Goal: Complete application form

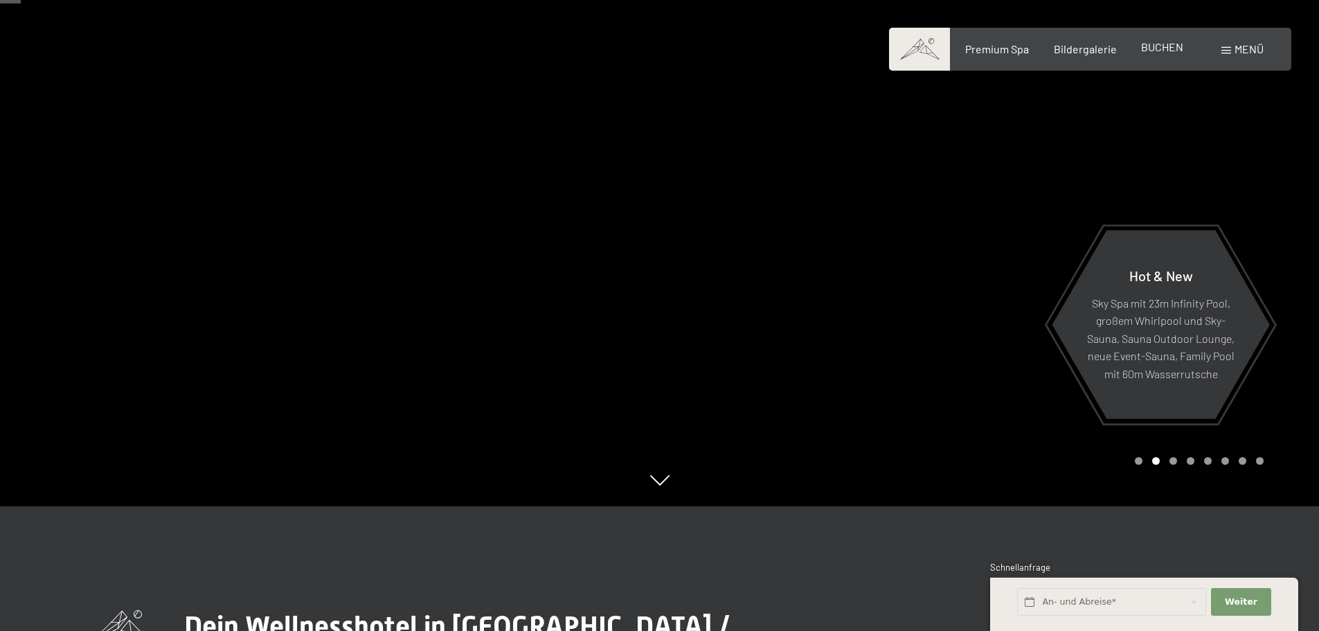
click at [1158, 56] on div "Premium Spa Bildergalerie BUCHEN" at bounding box center [1062, 49] width 291 height 15
click at [1162, 49] on span "BUCHEN" at bounding box center [1162, 46] width 42 height 13
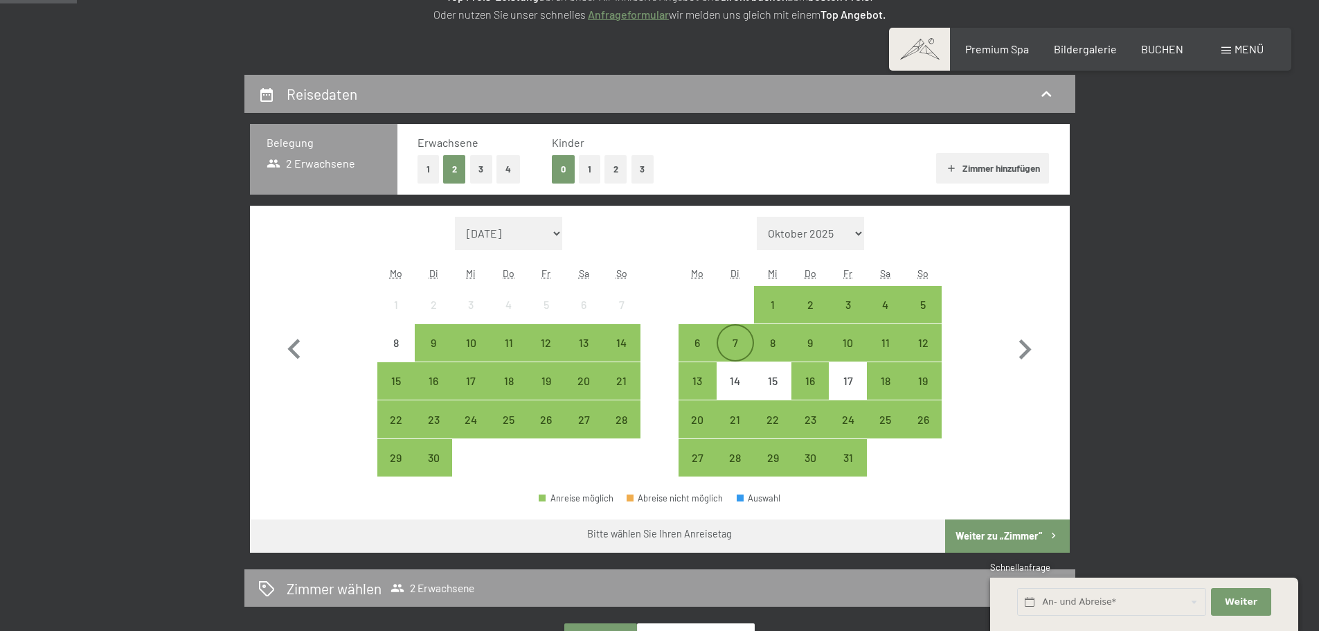
scroll to position [277, 0]
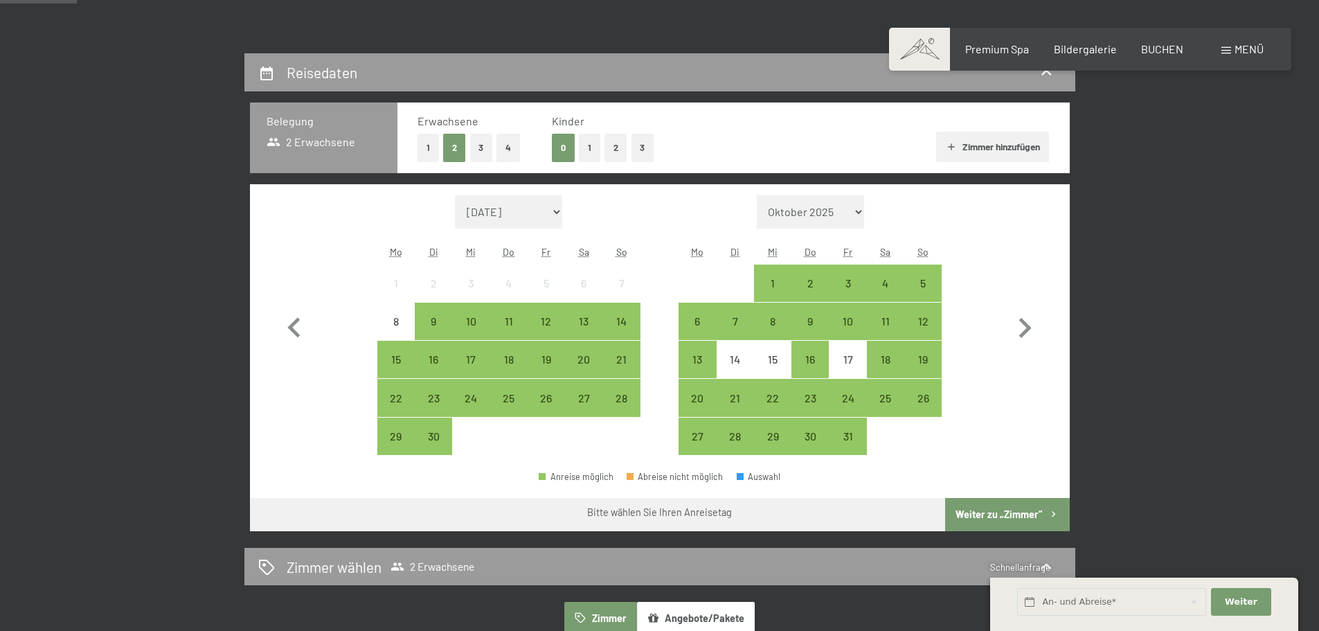
click at [968, 146] on button "Zimmer hinzufügen" at bounding box center [992, 147] width 113 height 30
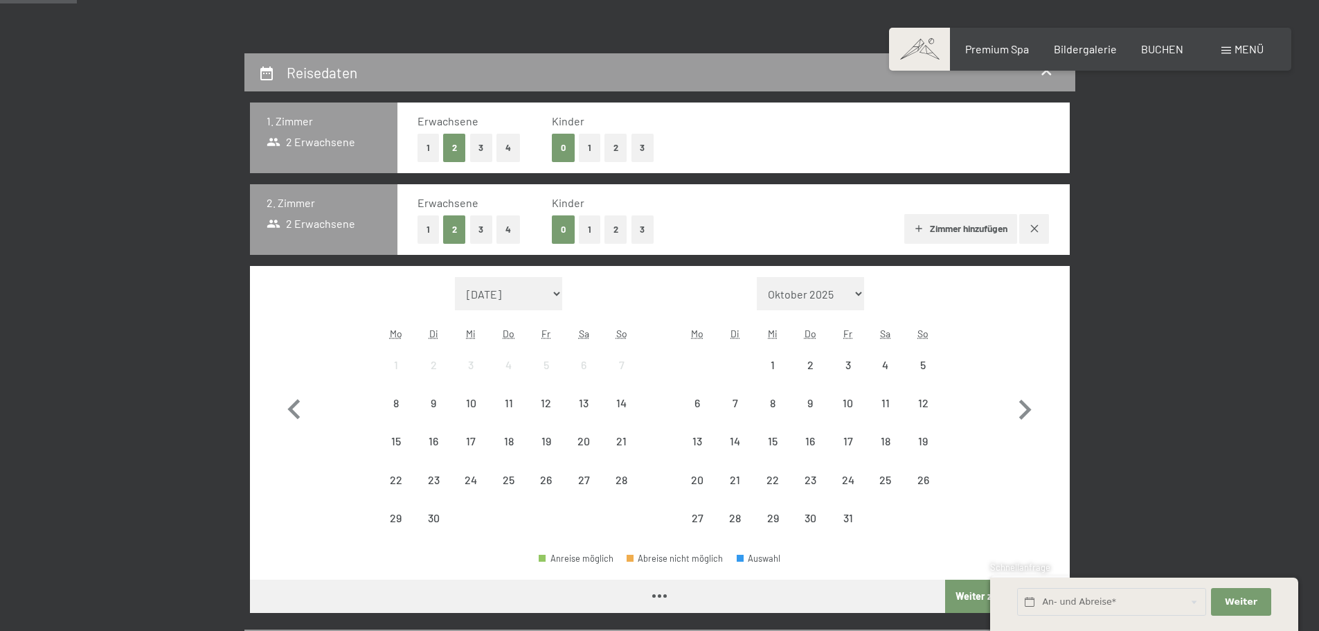
click at [475, 228] on button "3" at bounding box center [481, 229] width 23 height 28
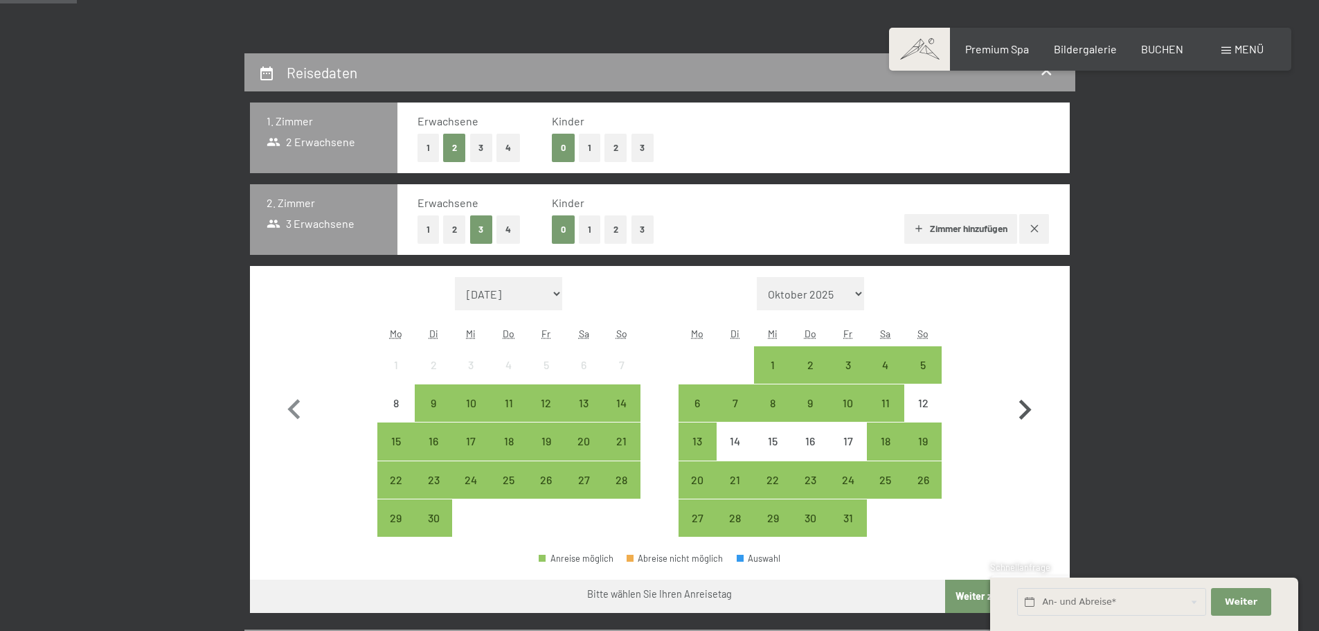
click at [1019, 406] on icon "button" at bounding box center [1025, 410] width 40 height 40
select select "[DATE]"
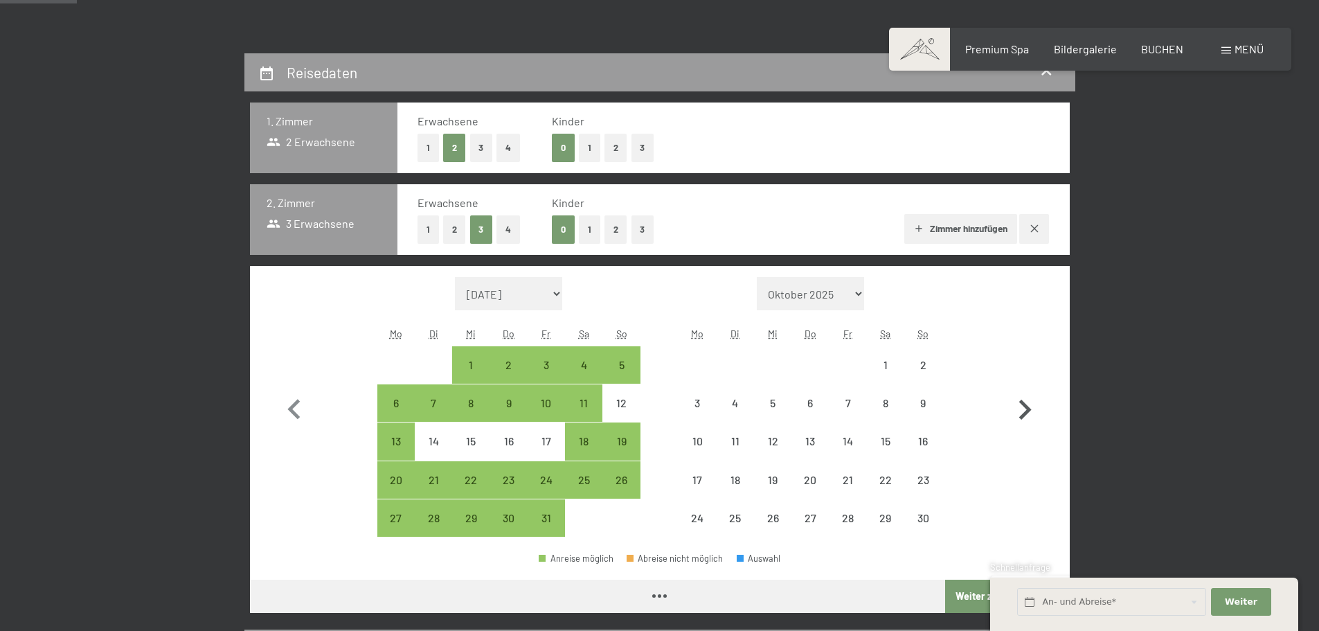
select select "[DATE]"
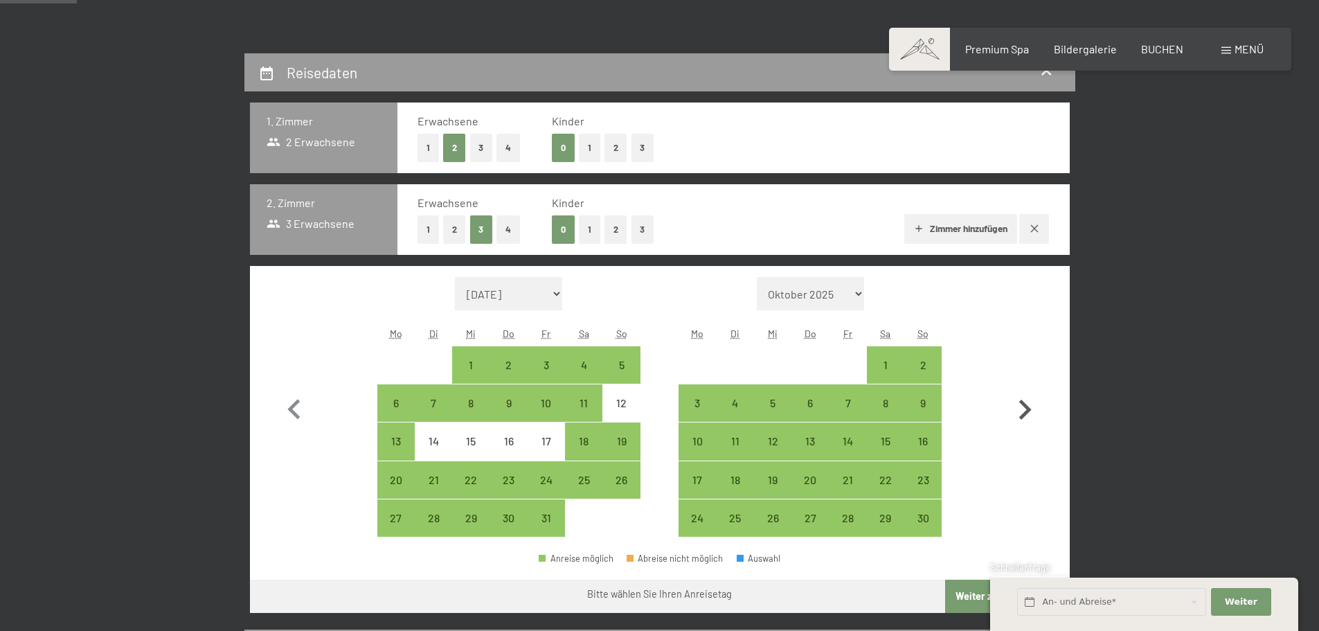
click at [1019, 406] on icon "button" at bounding box center [1025, 410] width 40 height 40
select select "[DATE]"
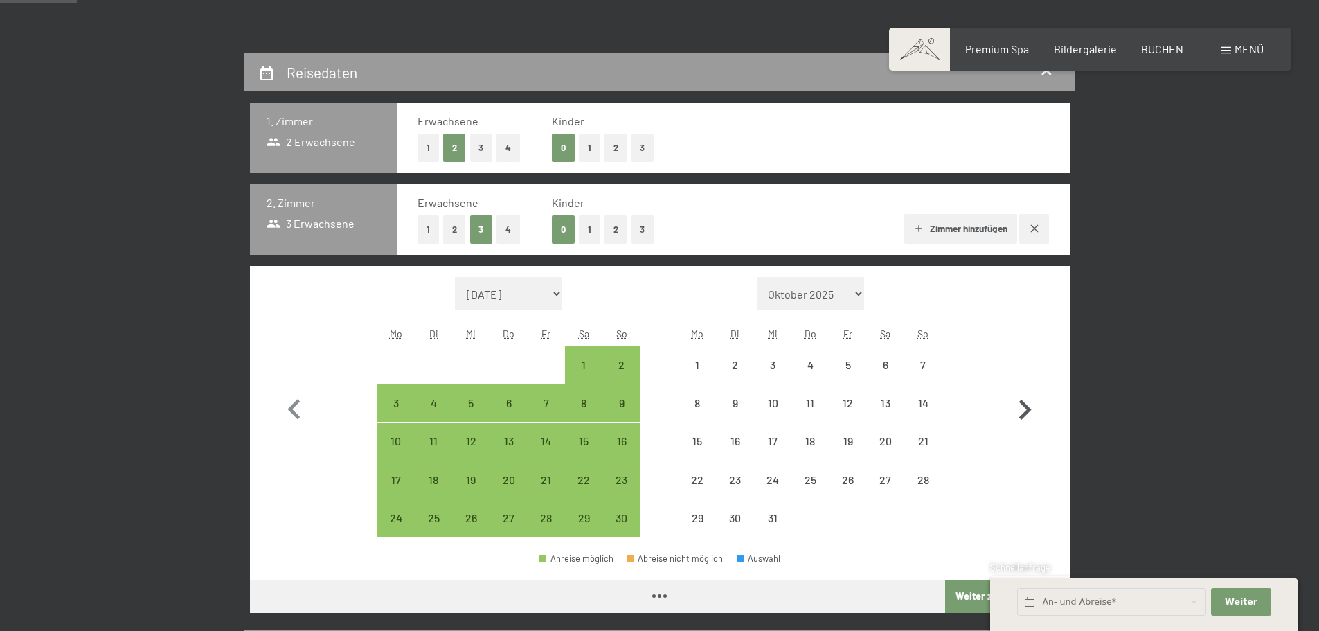
select select "[DATE]"
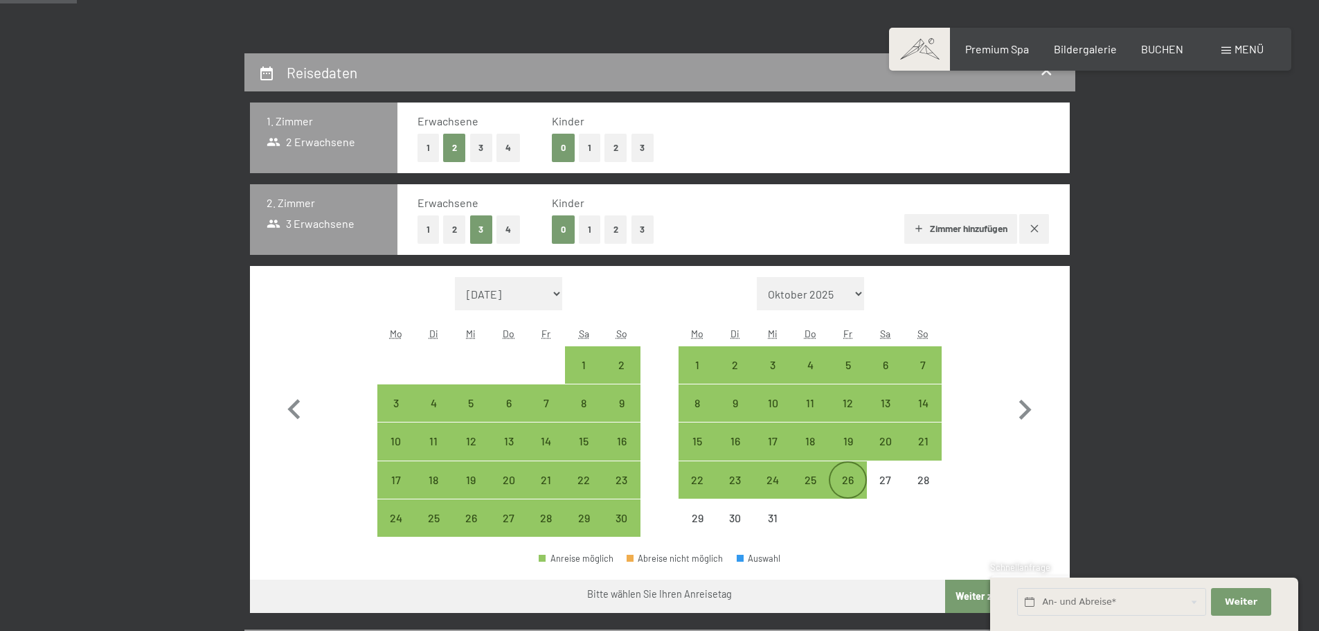
click at [854, 474] on div "26" at bounding box center [847, 491] width 35 height 35
select select "[DATE]"
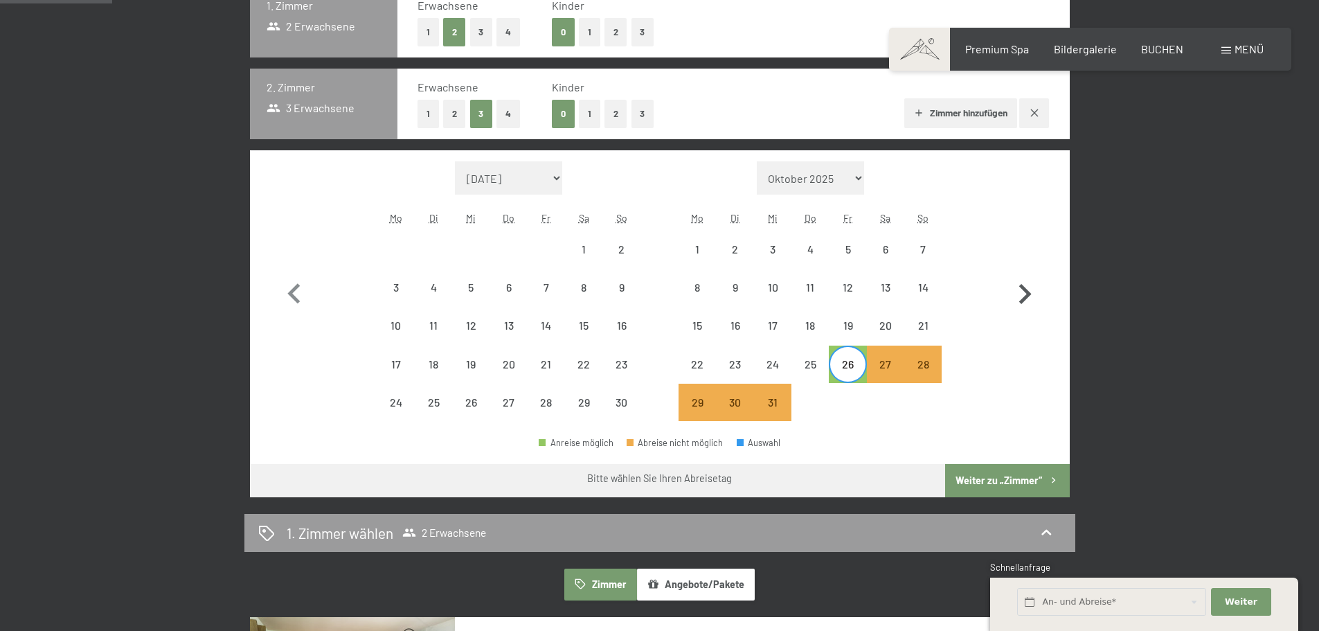
scroll to position [415, 0]
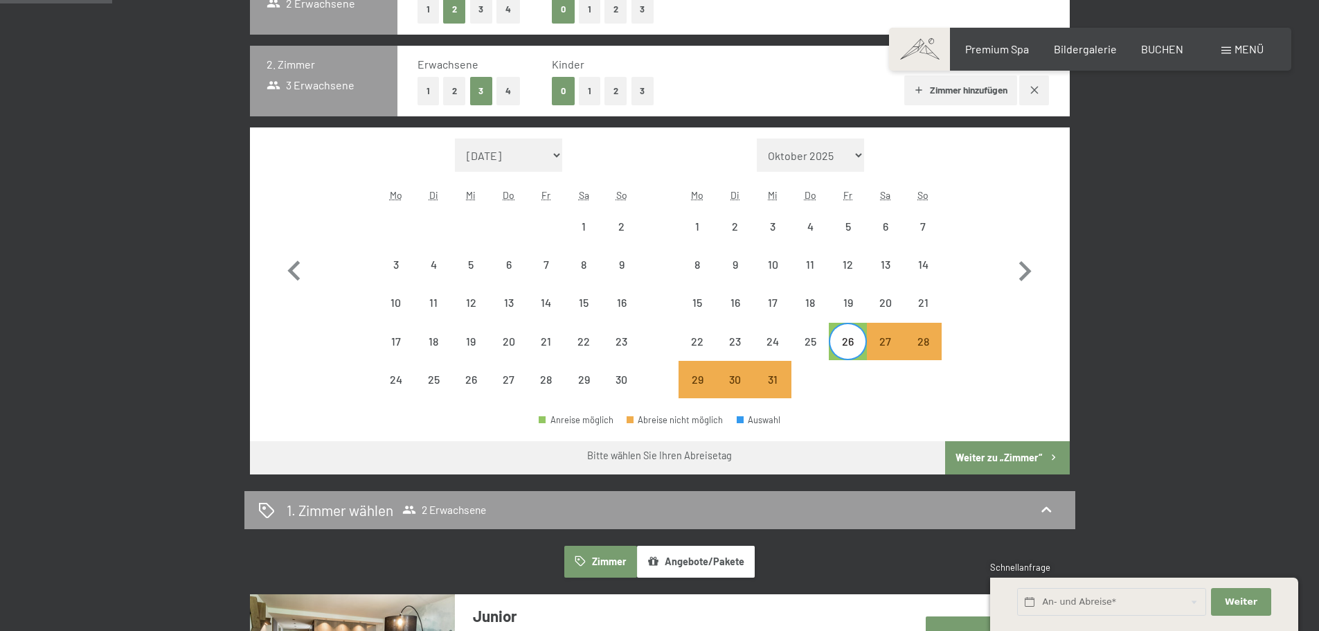
click at [861, 151] on select "Oktober 2025 [DATE] Dezember 2025 Januar 2026 Februar 2026 März 2026 [DATE] Mai…" at bounding box center [811, 154] width 108 height 33
select select "[DATE]"
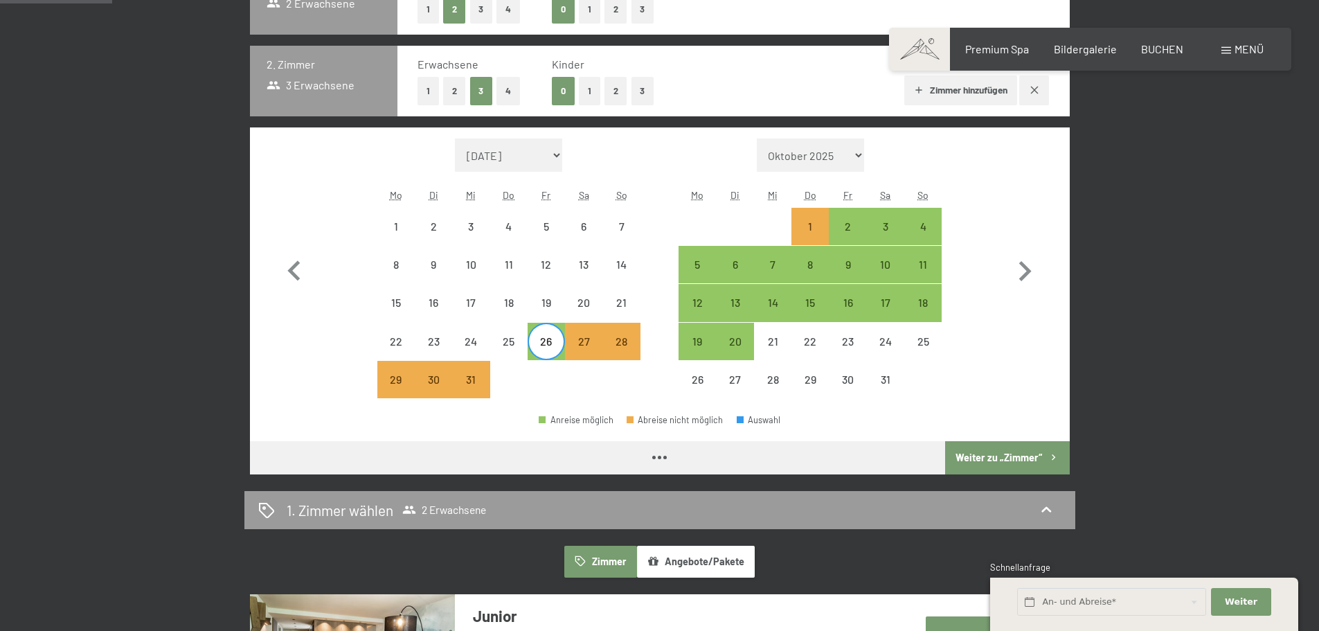
select select "[DATE]"
click at [848, 230] on div "2" at bounding box center [847, 238] width 35 height 35
select select "[DATE]"
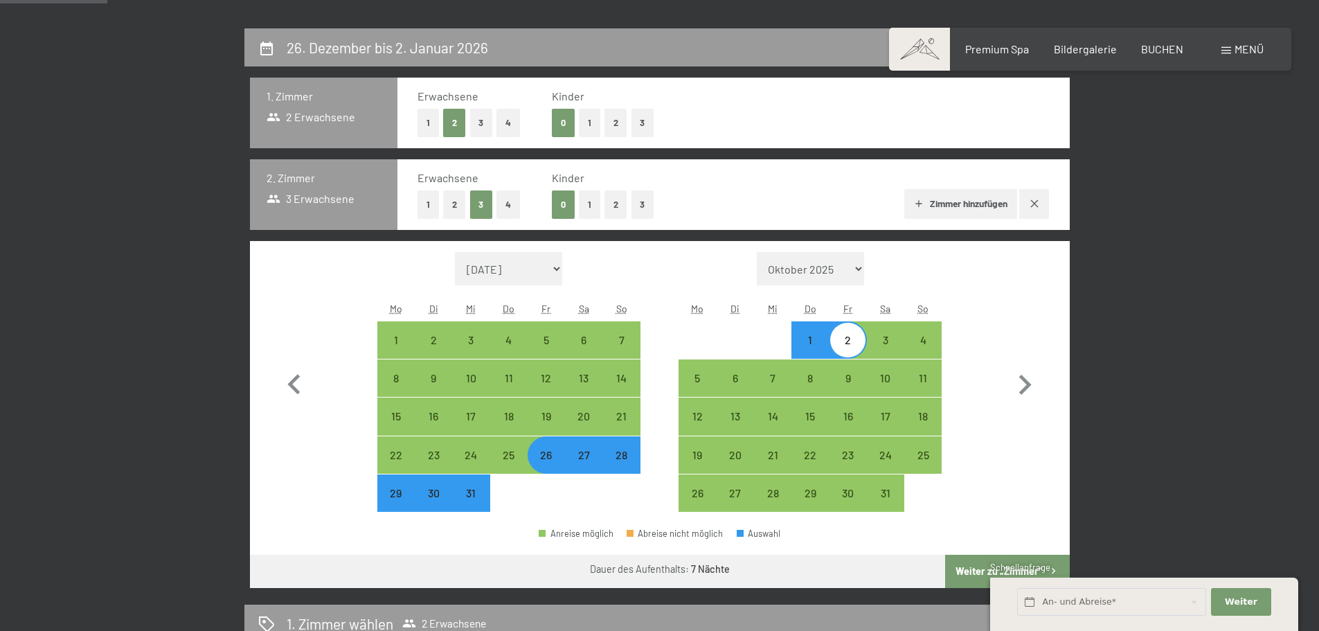
scroll to position [524, 0]
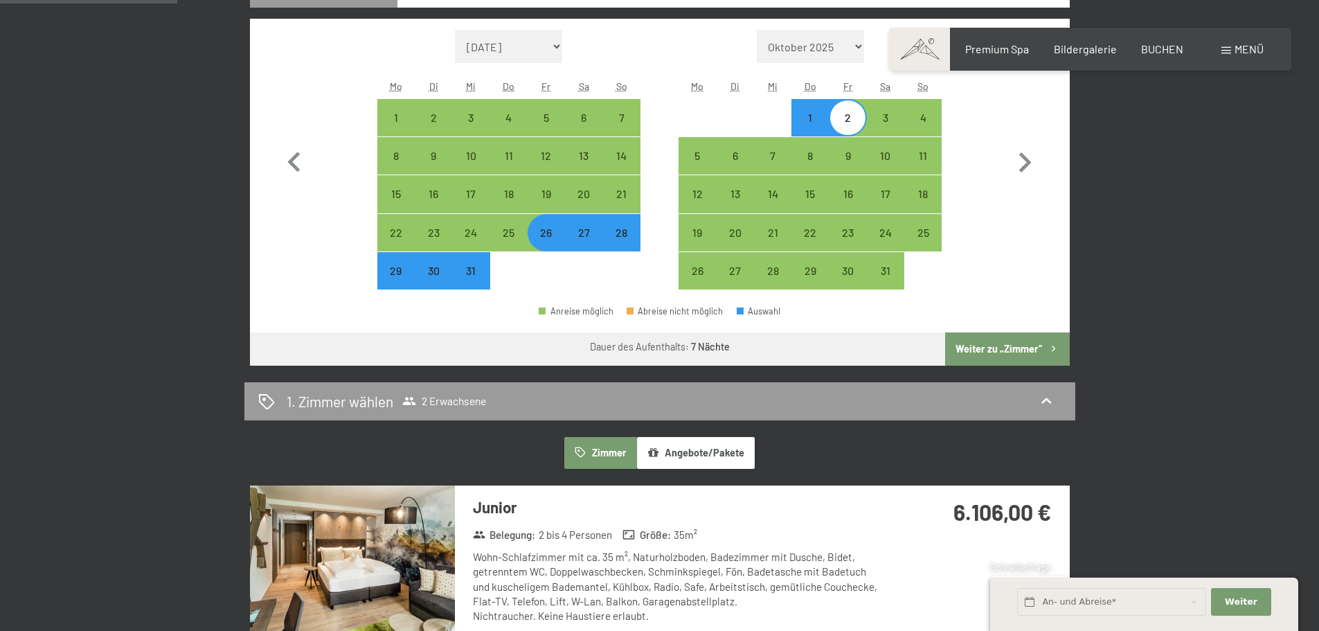
click at [991, 348] on button "Weiter zu „Zimmer“" at bounding box center [1007, 348] width 124 height 33
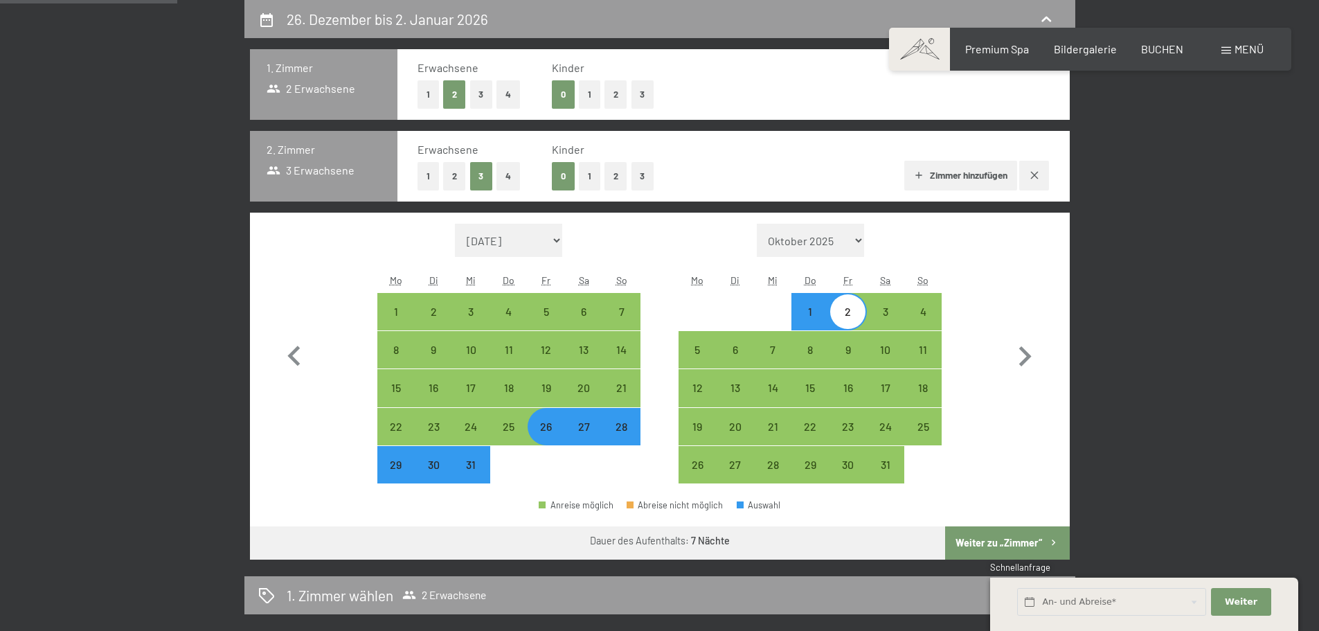
select select "[DATE]"
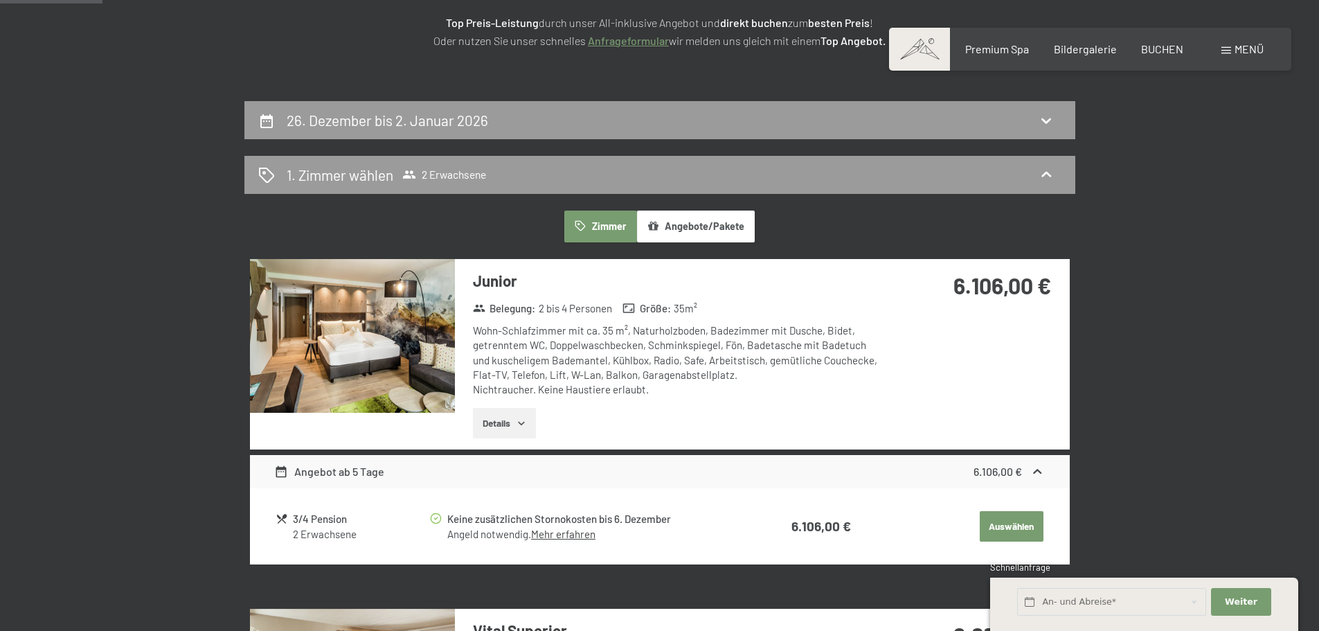
scroll to position [262, 0]
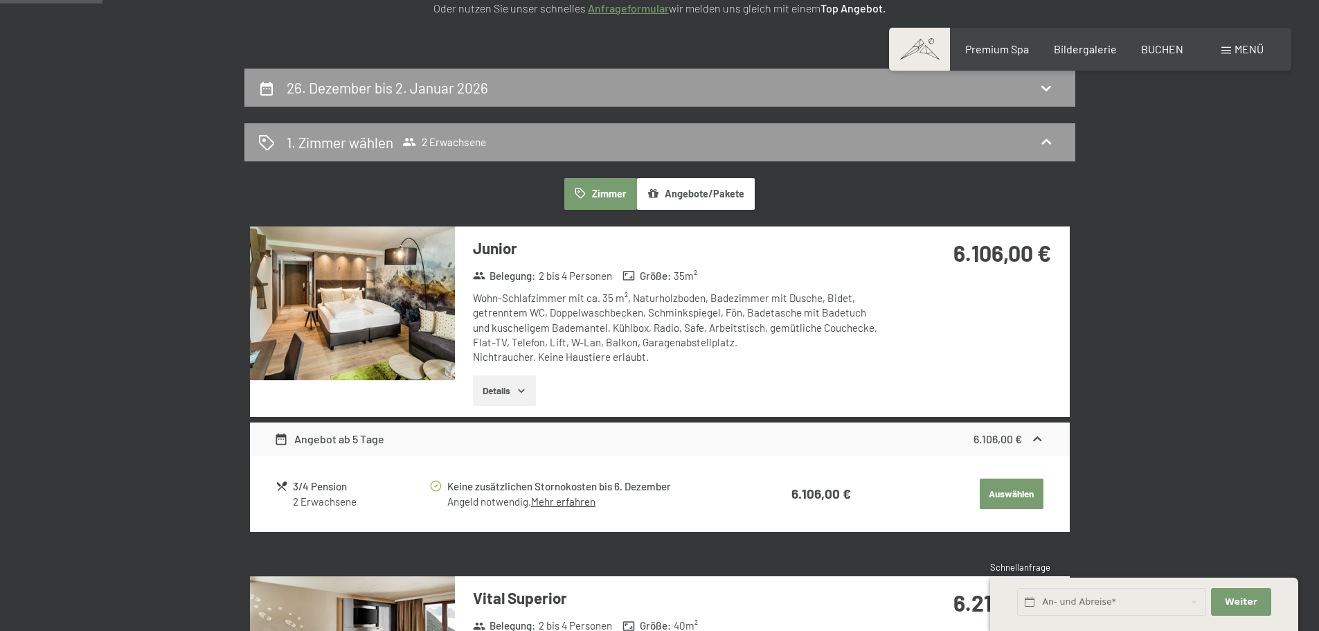
click at [1012, 498] on button "Auswählen" at bounding box center [1012, 493] width 64 height 30
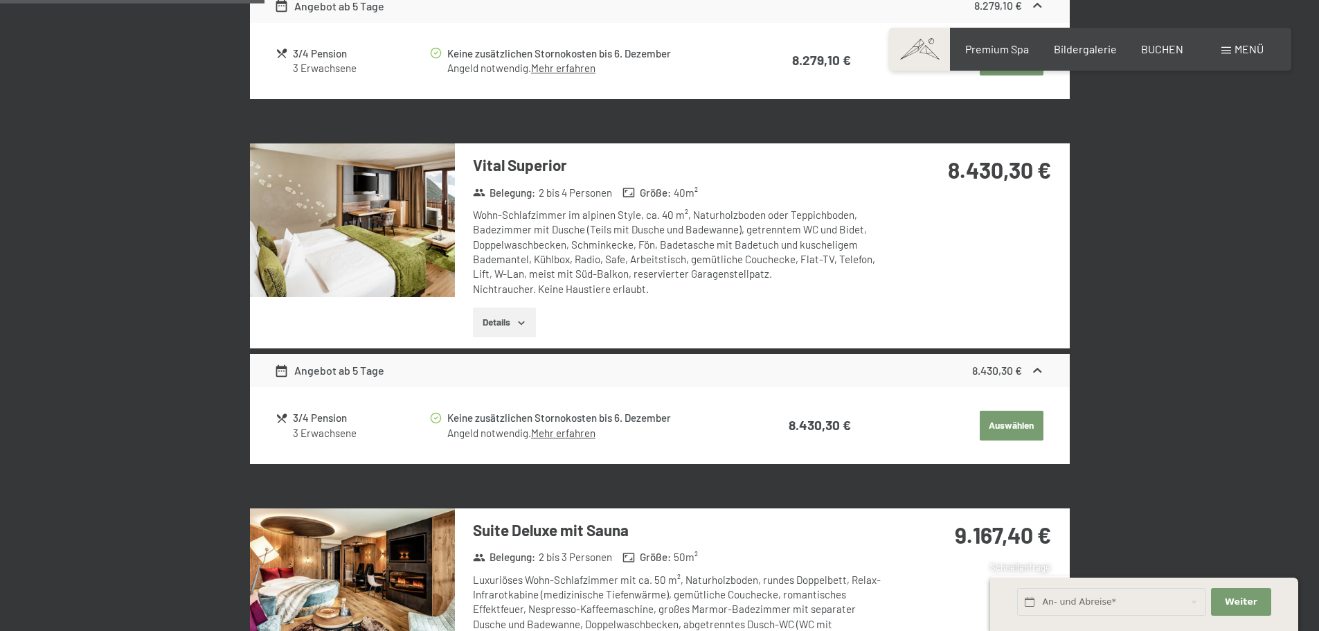
scroll to position [824, 0]
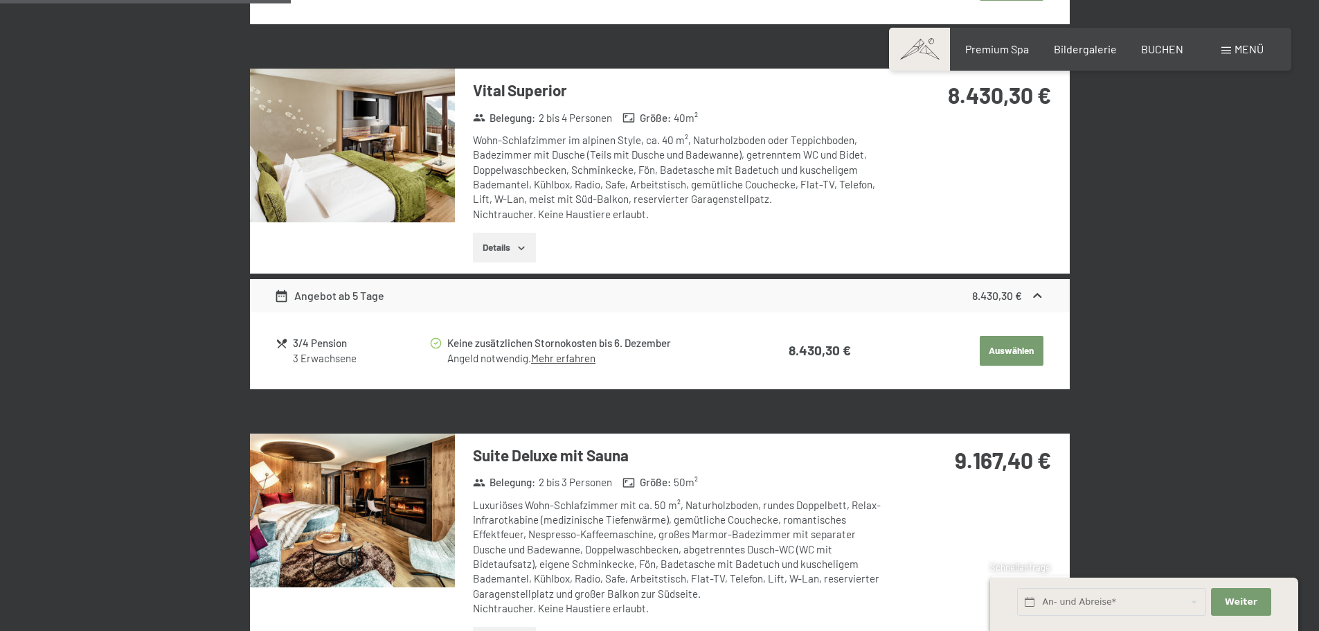
click at [1014, 348] on button "Auswählen" at bounding box center [1012, 351] width 64 height 30
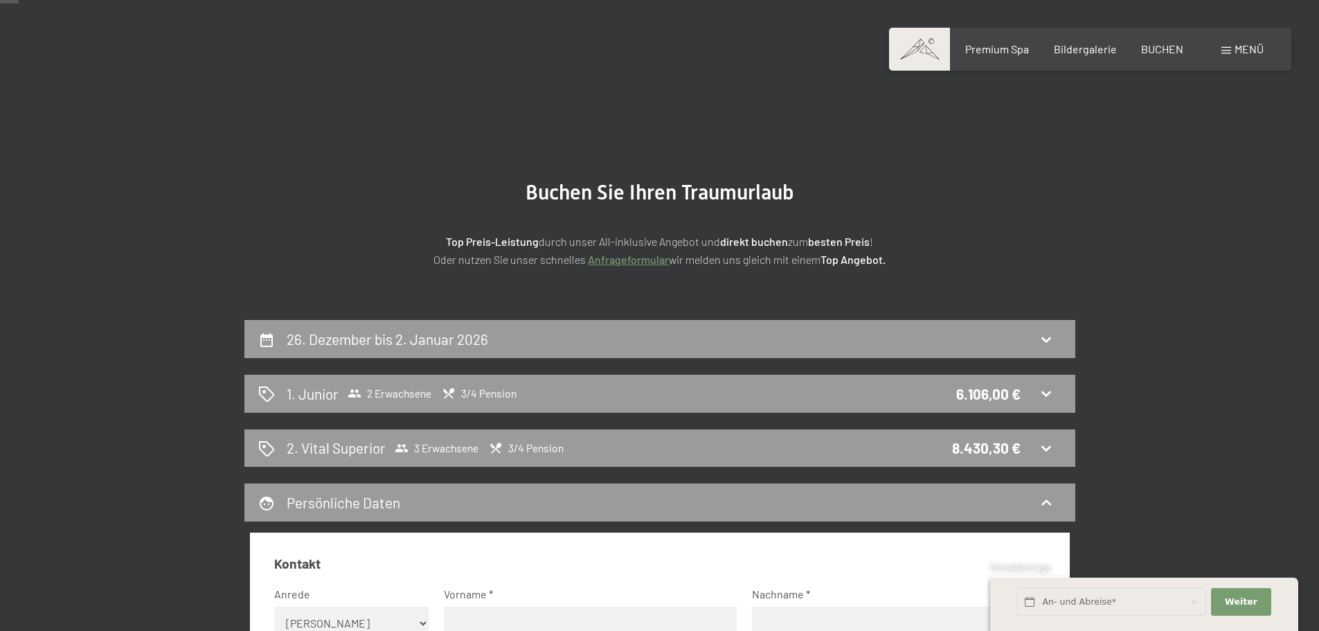
scroll to position [0, 0]
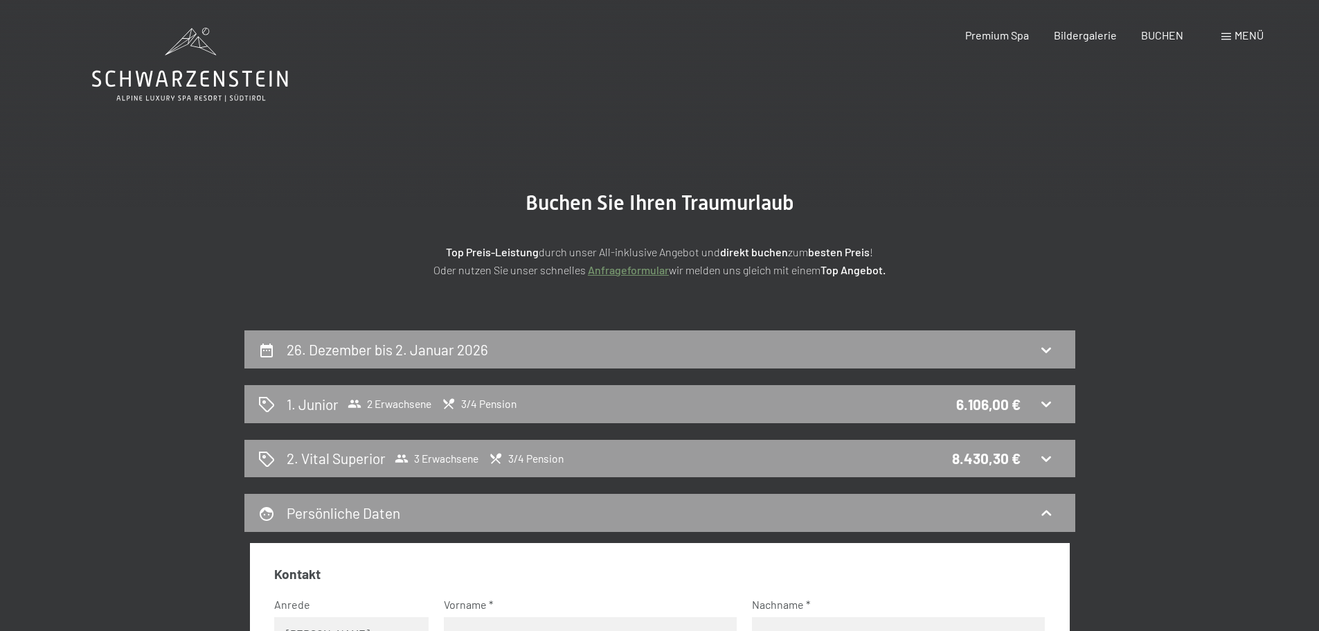
click at [639, 272] on link "Anfrageformular" at bounding box center [628, 269] width 81 height 13
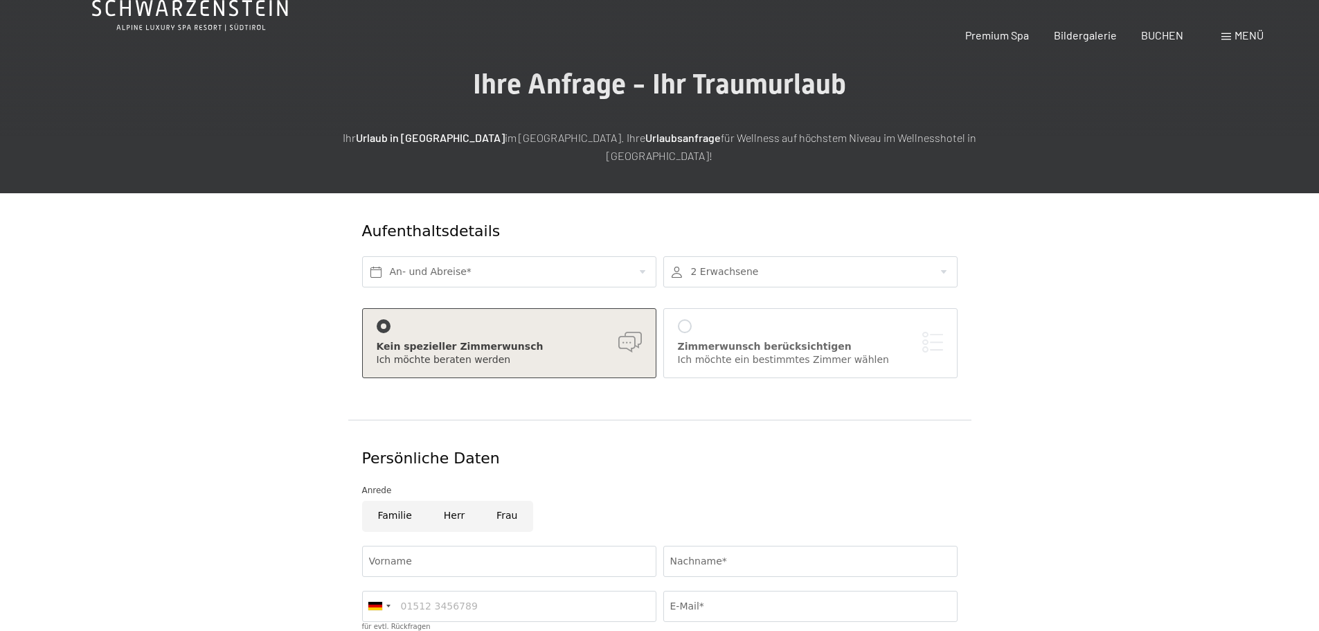
scroll to position [138, 0]
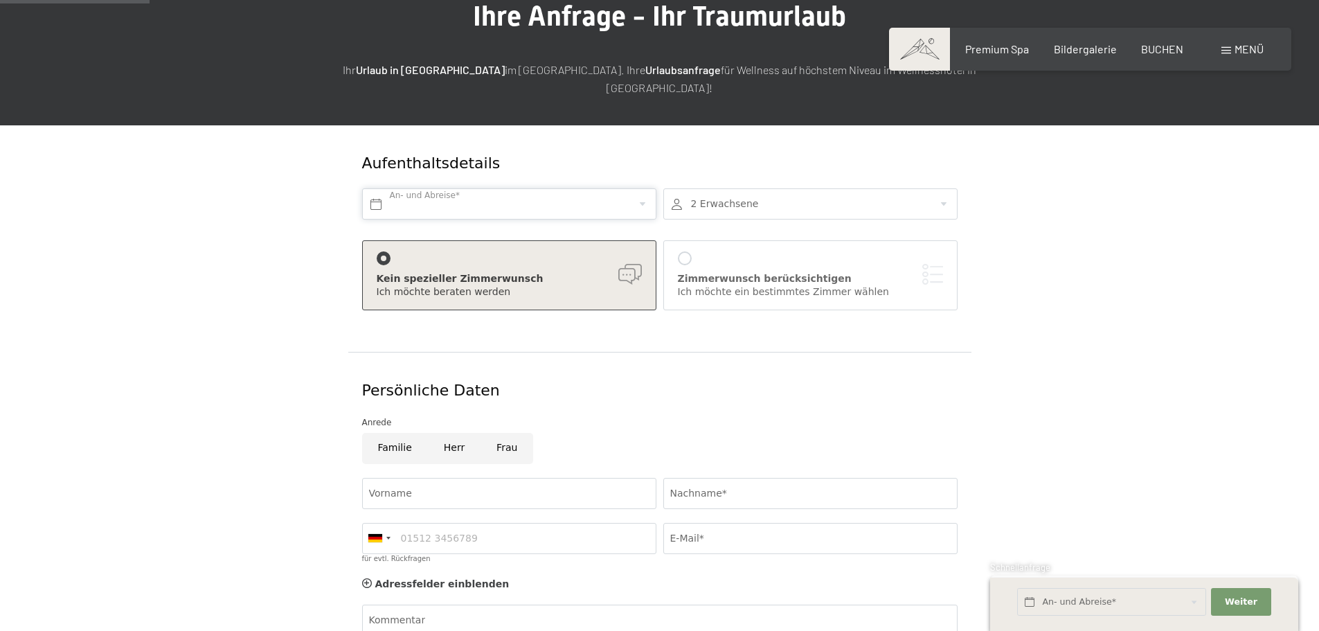
click at [487, 188] on input "text" at bounding box center [509, 203] width 294 height 31
click at [792, 233] on div "Kein spezieller Zimmerwunsch Ich möchte beraten werden Zimmerwunsch berücksicht…" at bounding box center [660, 278] width 602 height 91
click at [605, 188] on input "text" at bounding box center [509, 203] width 294 height 31
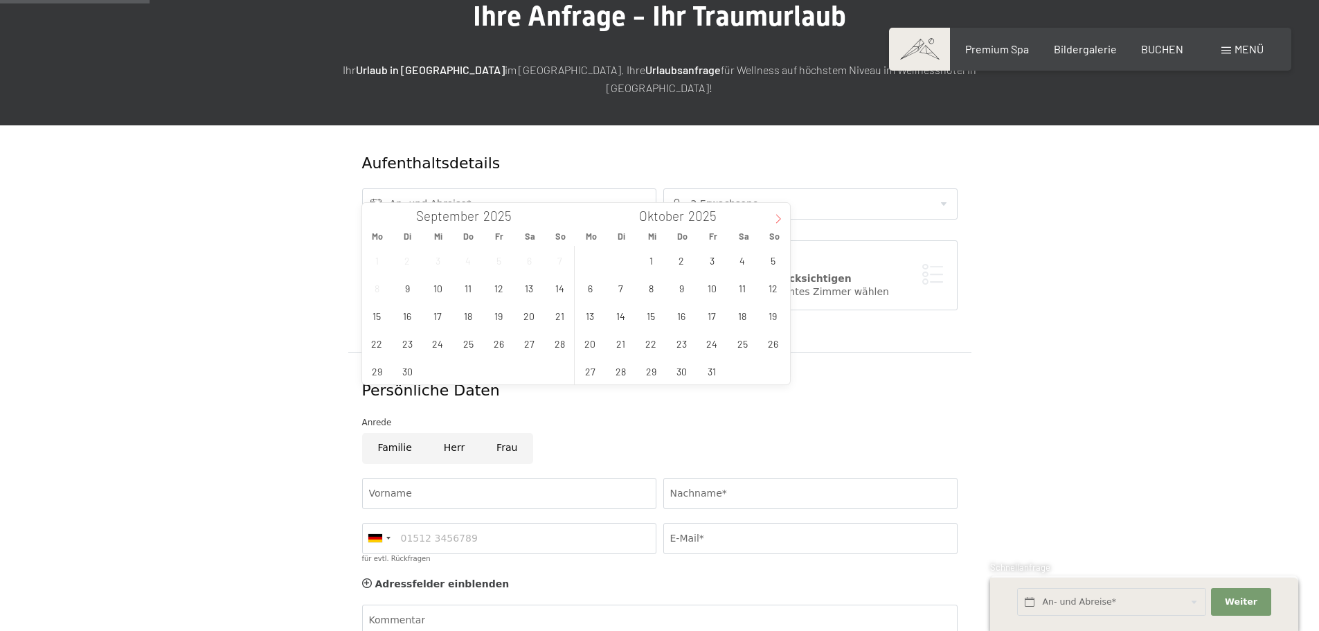
click at [774, 219] on icon at bounding box center [778, 219] width 10 height 10
click at [714, 344] on span "26" at bounding box center [712, 343] width 27 height 27
type input "Fr. 26.12.2025"
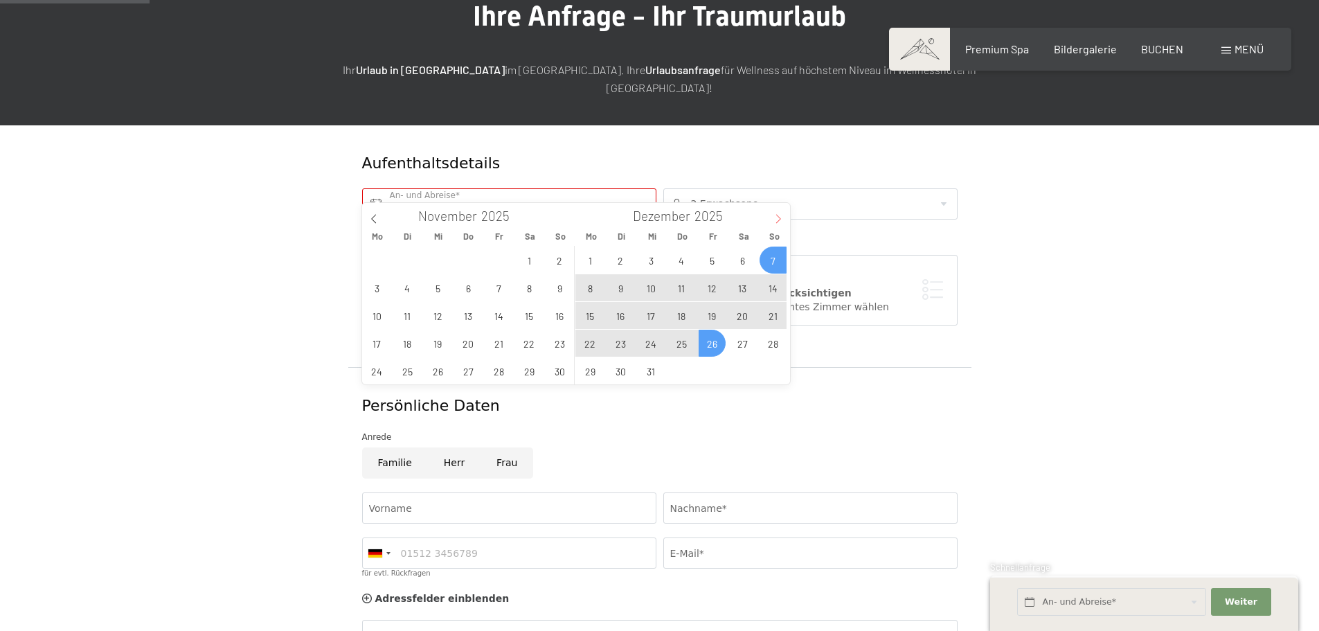
click at [778, 219] on icon at bounding box center [778, 219] width 10 height 10
type input "2026"
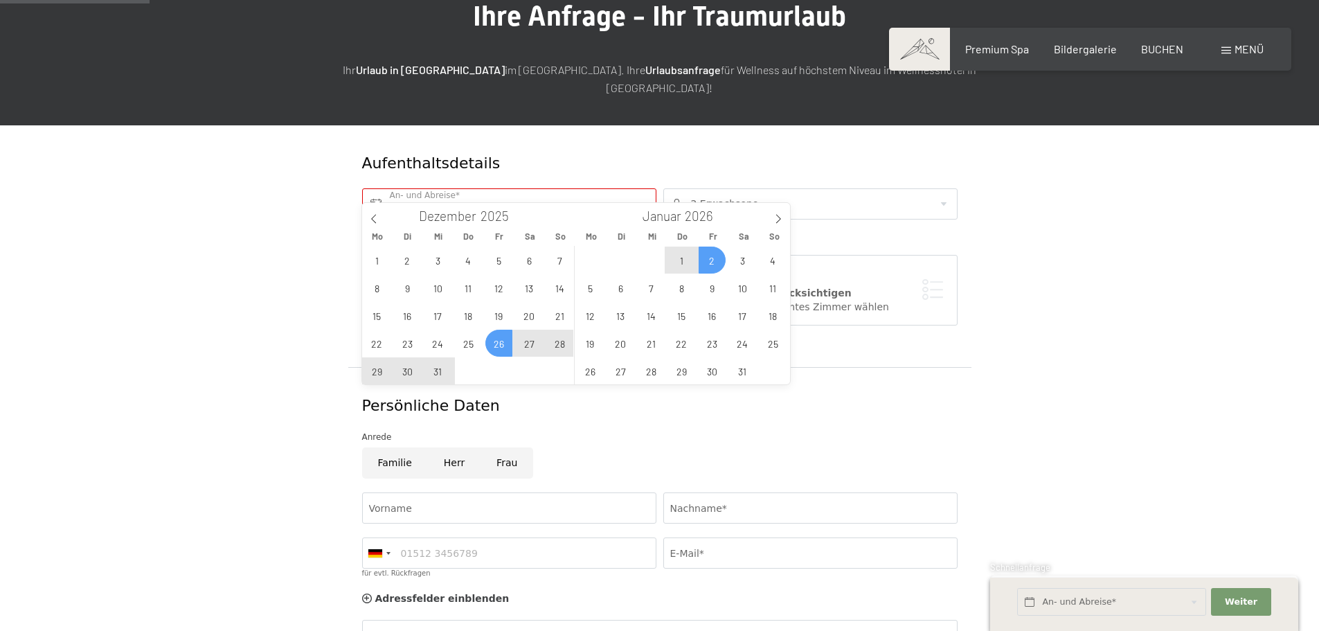
click at [716, 253] on span "2" at bounding box center [712, 259] width 27 height 27
type input "Fr. 26.12.2025 - Fr. 02.01.2026"
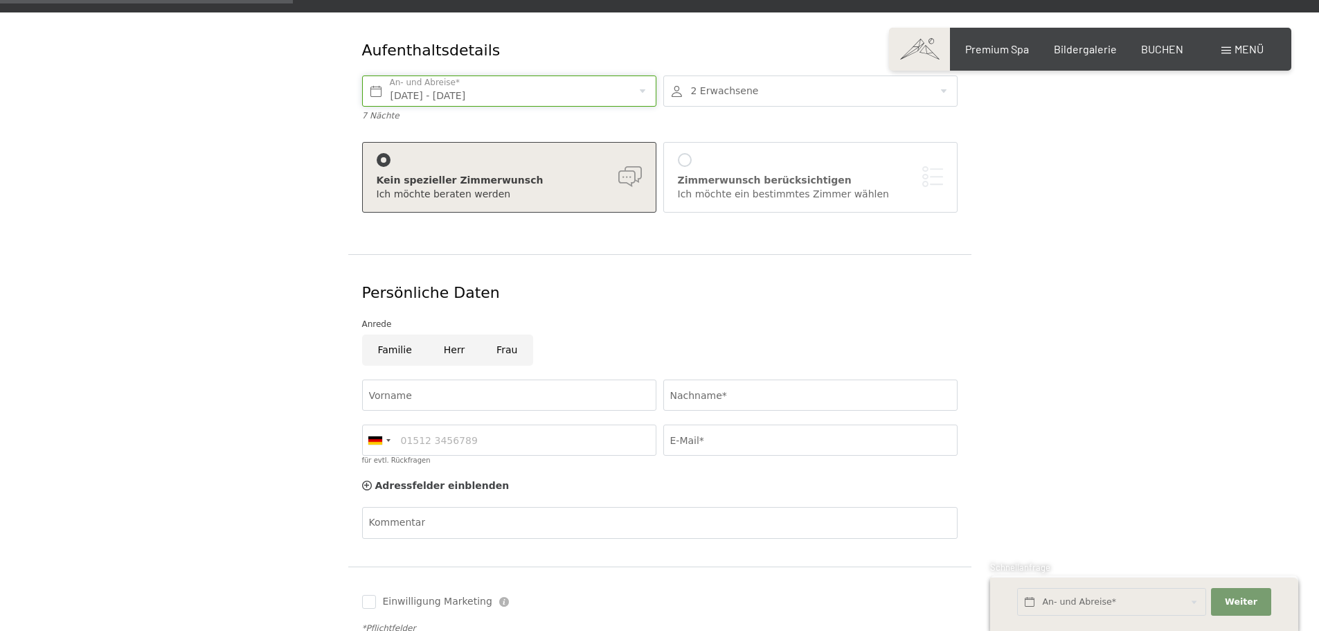
scroll to position [331, 0]
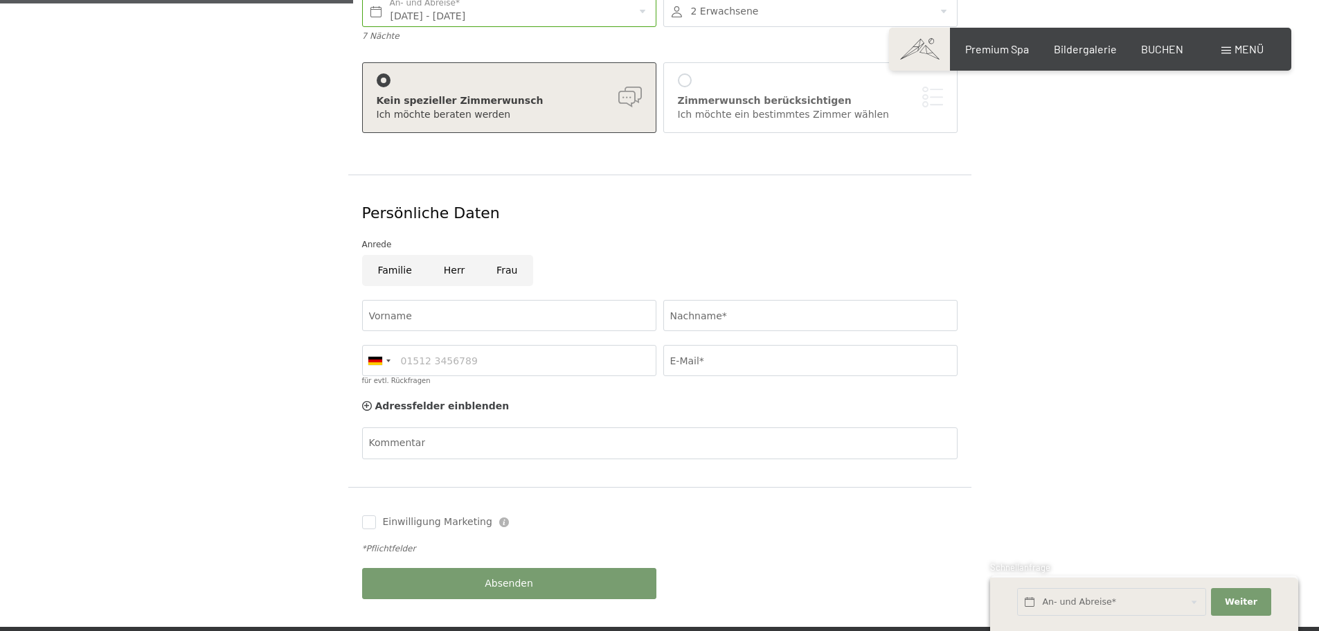
click at [390, 257] on input "Familie" at bounding box center [395, 270] width 66 height 31
radio input "true"
click at [404, 300] on input "Vorname" at bounding box center [509, 315] width 294 height 31
type input "Jürgen"
type input "Gatzweiler"
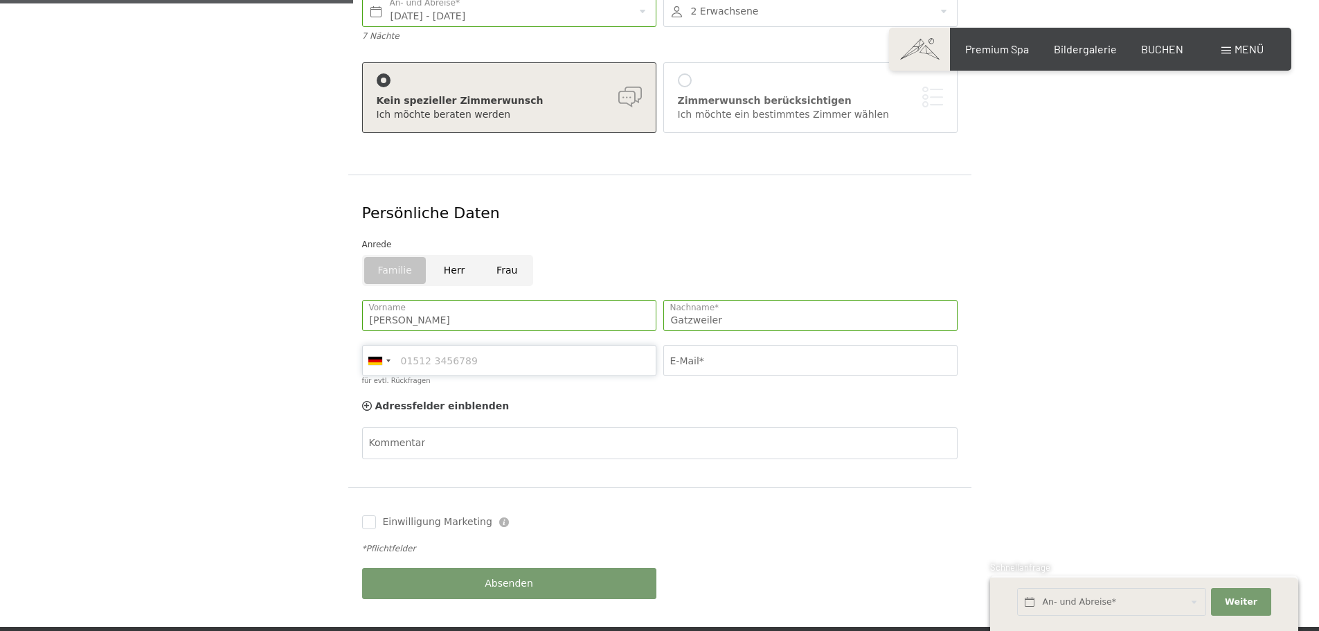
click at [444, 345] on input "für evtl. Rückfragen" at bounding box center [509, 360] width 294 height 31
type input "01722300412"
type input "juergen@diegatzis.de"
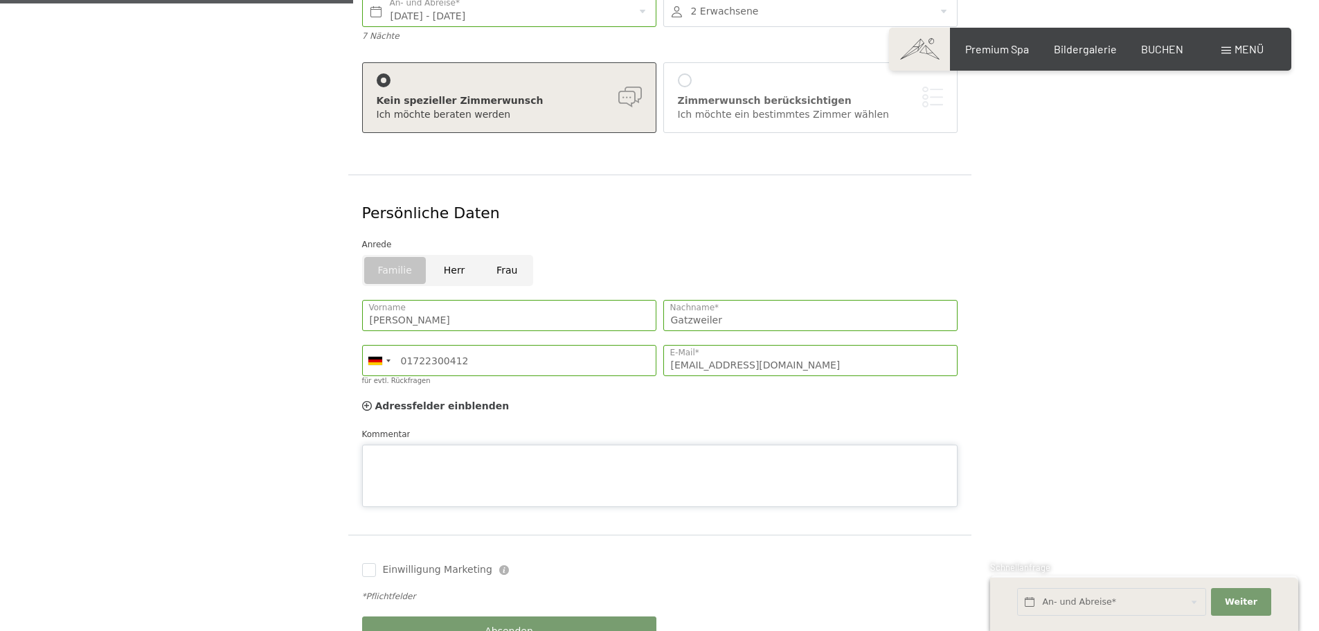
click at [448, 427] on div "Kommentar" at bounding box center [659, 467] width 595 height 80
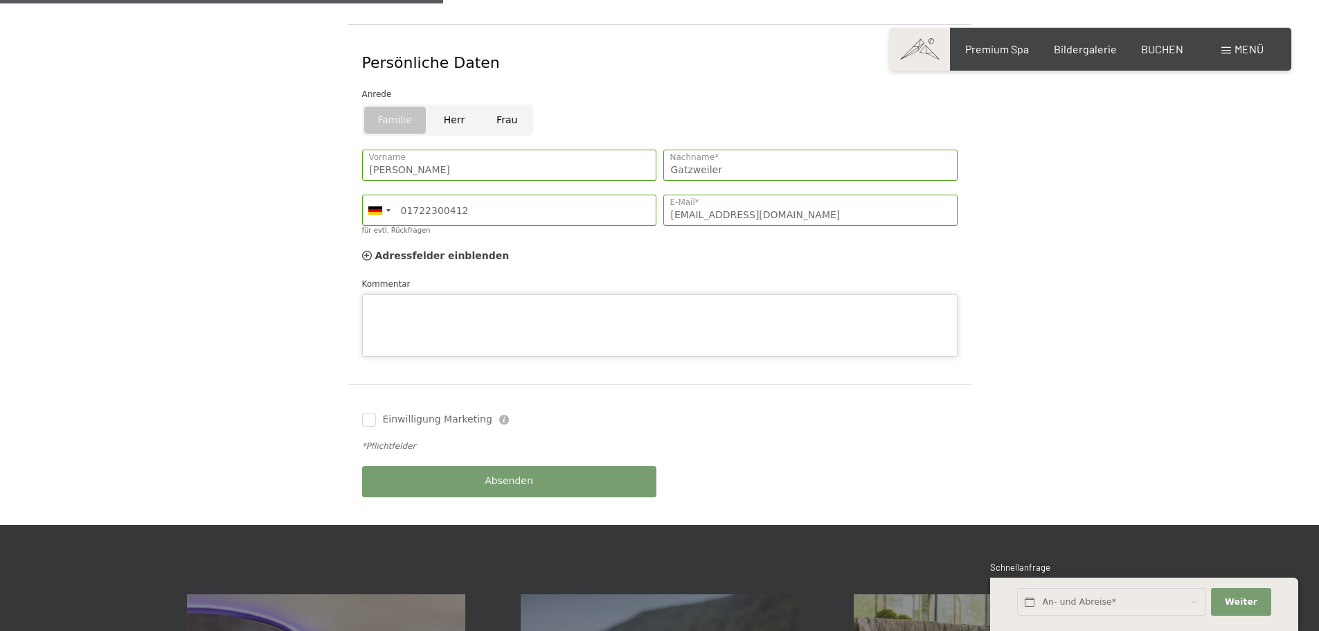
scroll to position [400, 0]
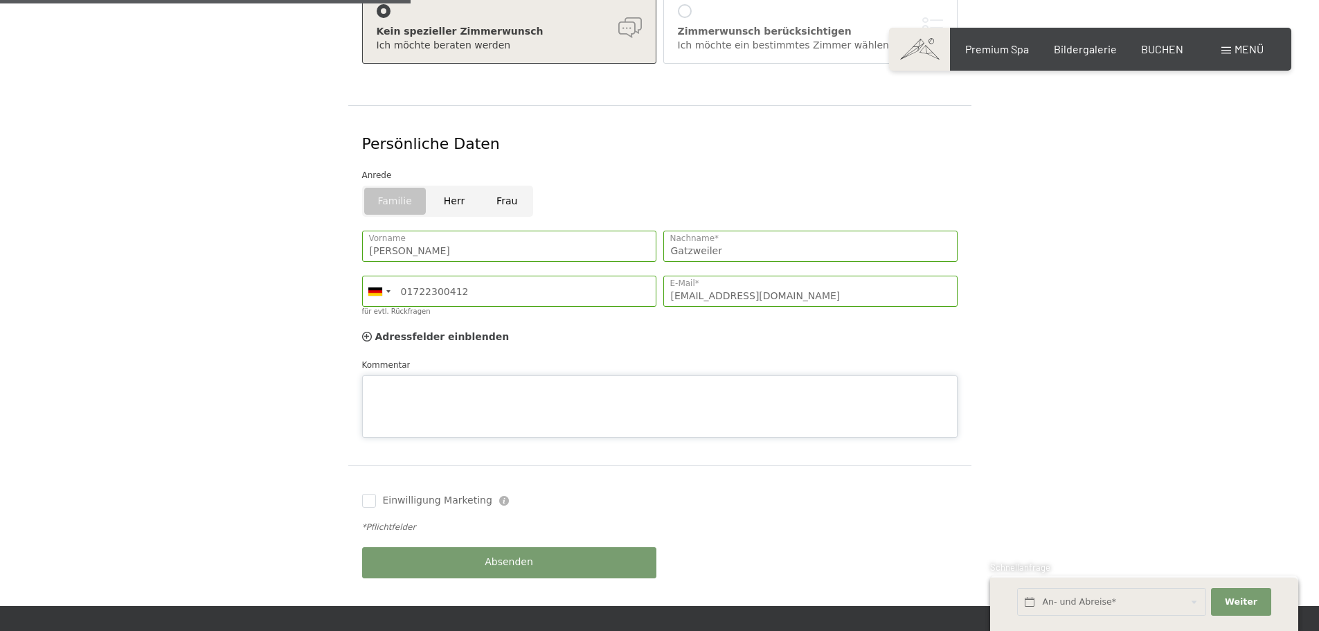
click at [417, 375] on textarea "Kommentar" at bounding box center [659, 406] width 595 height 62
click at [915, 375] on textarea "Guten Tag, wir sind noch auf der Suche nach einen Reiseziel über Silvester. 2 E…" at bounding box center [659, 406] width 595 height 62
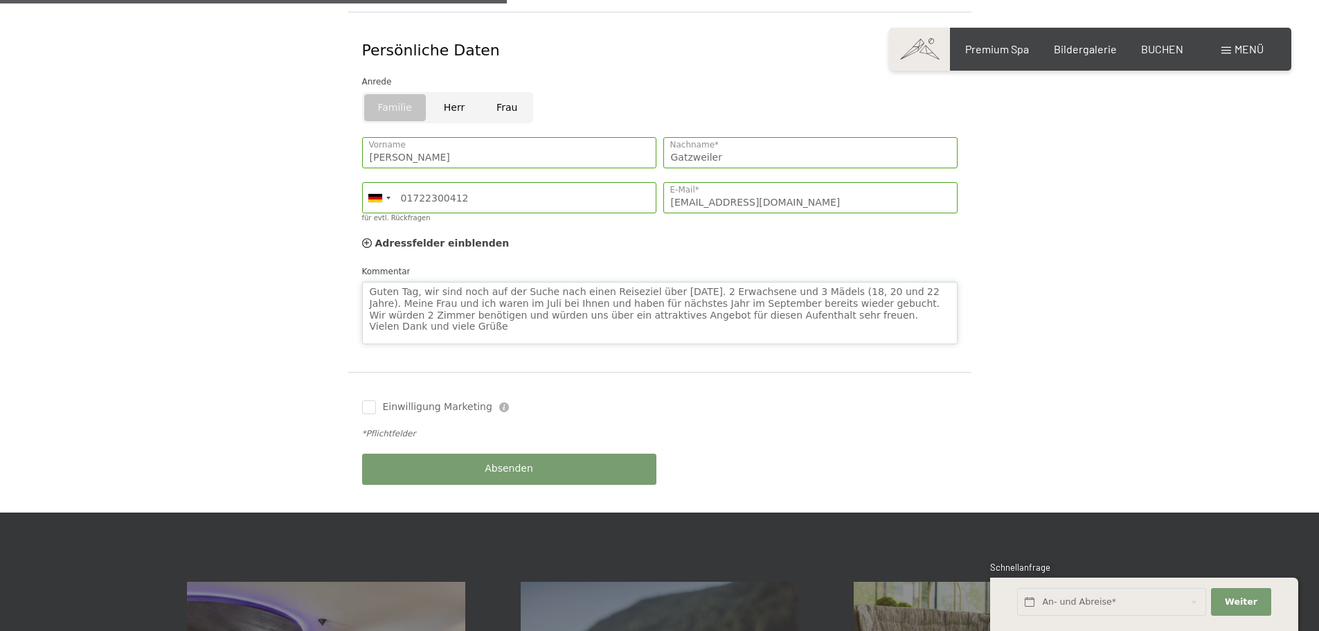
scroll to position [1, 0]
type textarea "Guten Tag, wir sind noch auf der Suche nach einen Reiseziel über Silvester. 2 E…"
click at [1059, 218] on form "Aufenthaltsdetails Fr. 26.12.2025 - Fr. 02.01.2026 An- und Abreise* 7 Nächte 2 …" at bounding box center [659, 141] width 945 height 742
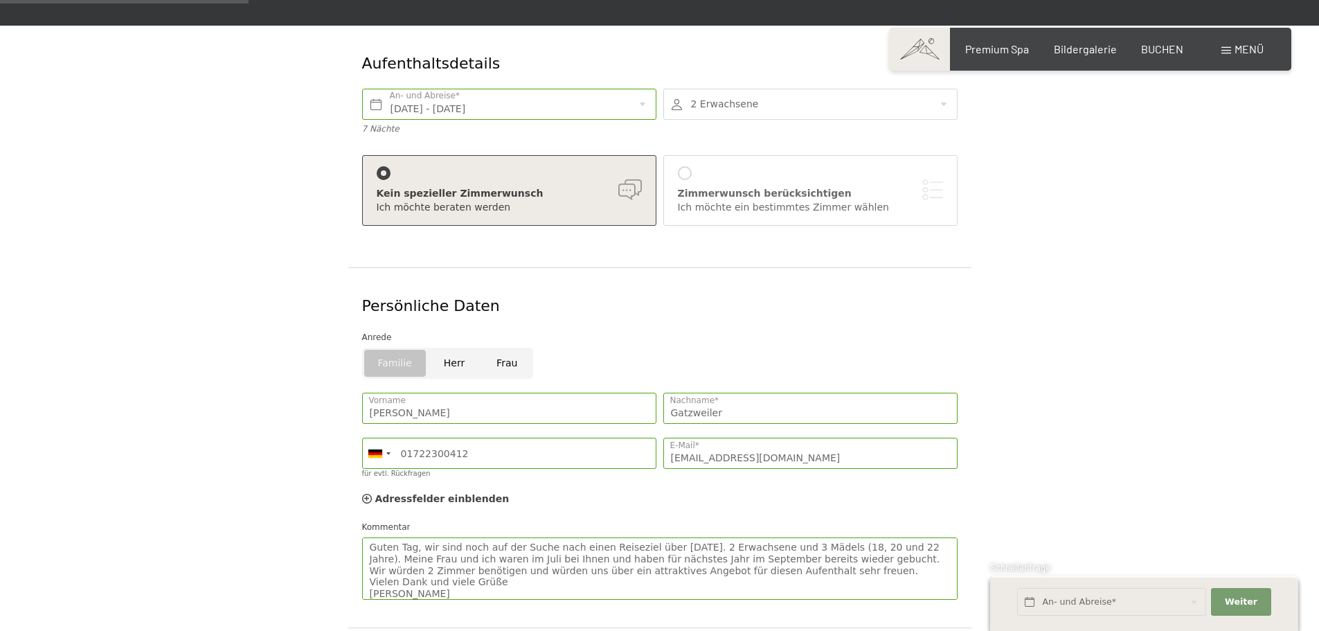
scroll to position [236, 0]
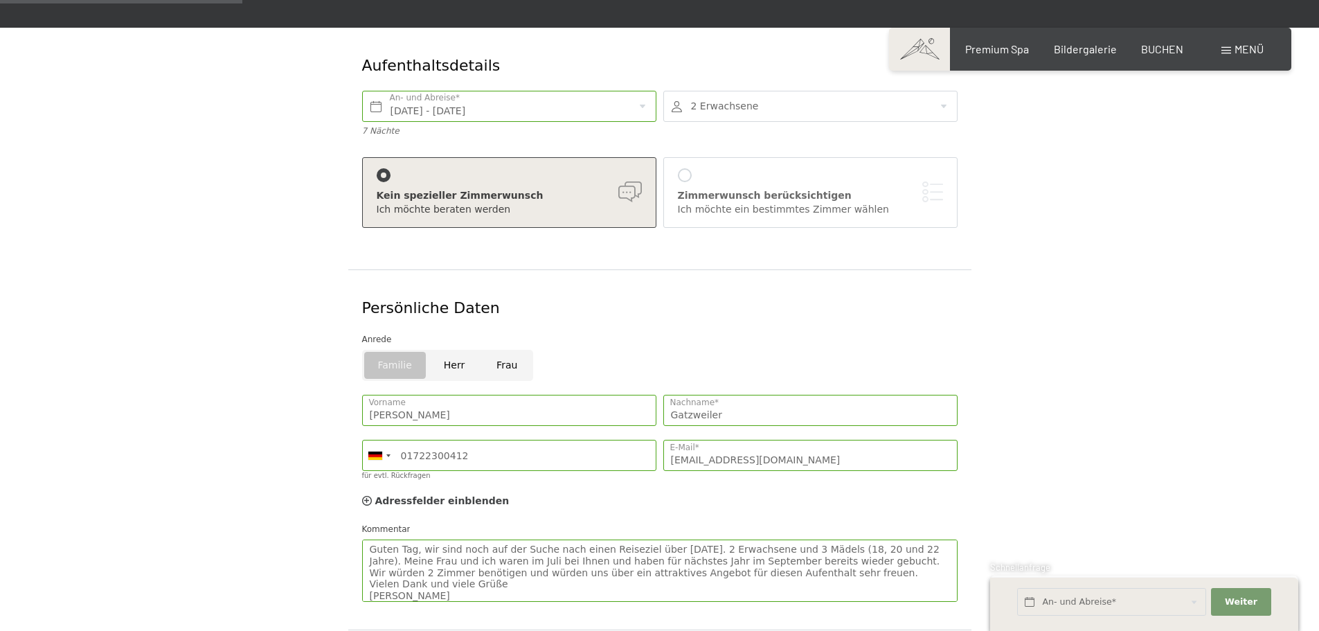
click at [895, 93] on div at bounding box center [810, 106] width 294 height 31
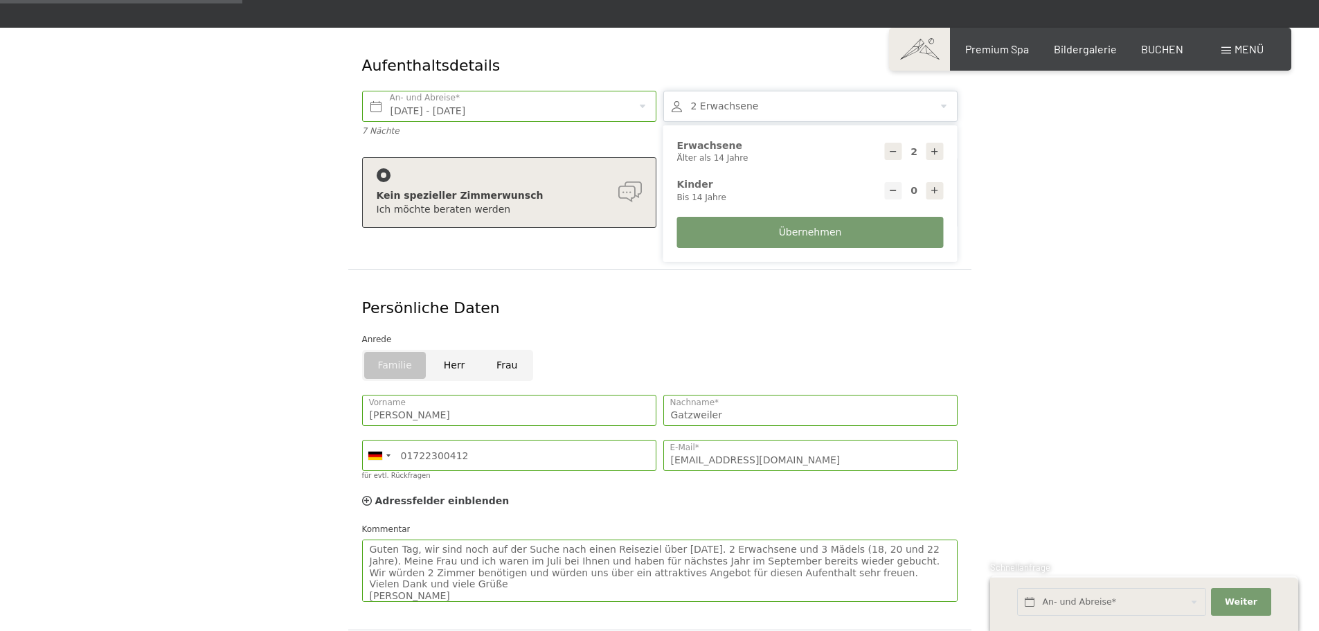
click at [933, 147] on icon at bounding box center [935, 152] width 10 height 10
click at [892, 143] on div at bounding box center [893, 151] width 17 height 17
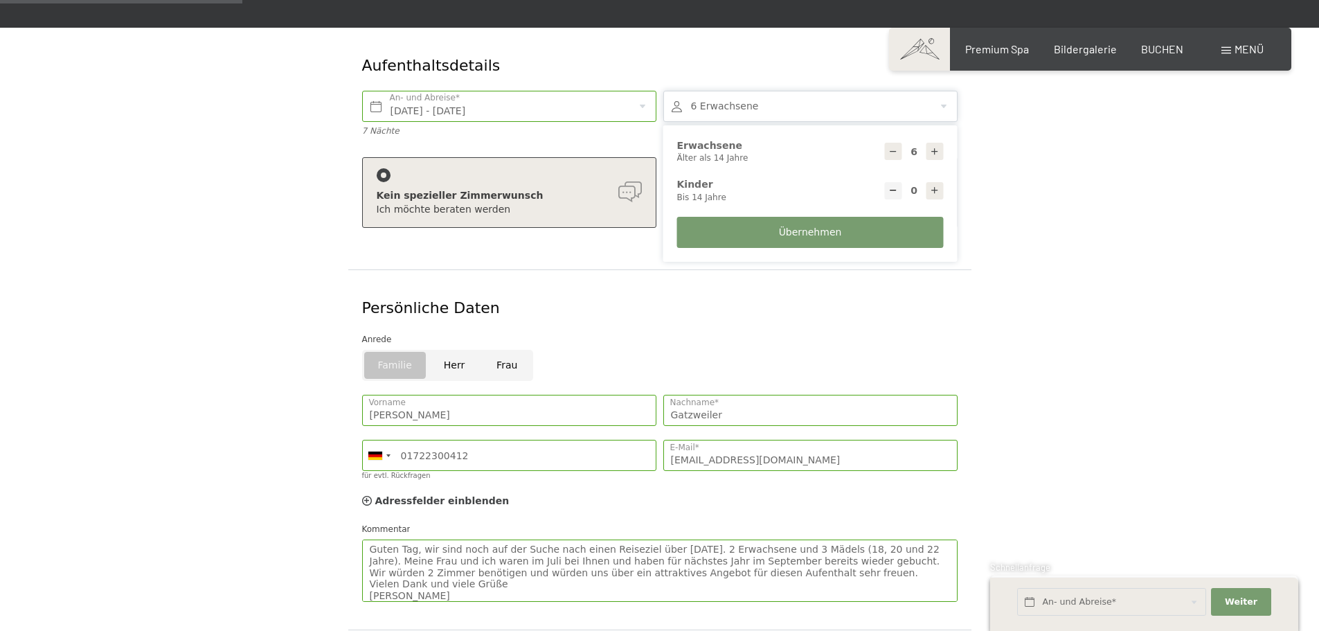
type input "5"
click at [846, 218] on button "Übernehmen" at bounding box center [810, 232] width 267 height 31
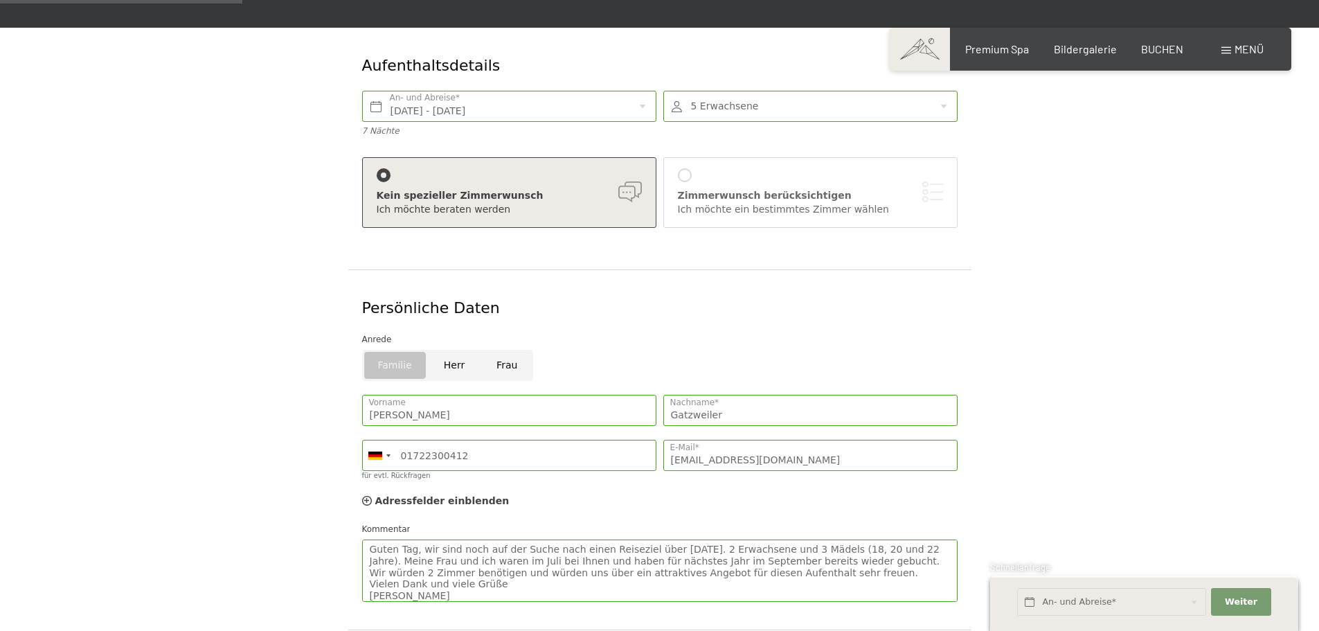
click at [1050, 217] on form "Aufenthaltsdetails Fr. 26.12.2025 - Fr. 02.01.2026 An- und Abreise* 7 Nächte 5 …" at bounding box center [659, 399] width 945 height 742
click at [1003, 275] on form "Aufenthaltsdetails Fr. 26.12.2025 - Fr. 02.01.2026 An- und Abreise* 7 Nächte 5 …" at bounding box center [659, 399] width 945 height 742
click at [672, 350] on div "Familie Herr Frau" at bounding box center [660, 369] width 602 height 38
click at [1171, 318] on div "Aufenthaltsdetails Fr. 26.12.2025 - Fr. 02.01.2026 An- und Abreise* 7 Nächte 5 …" at bounding box center [659, 399] width 1049 height 742
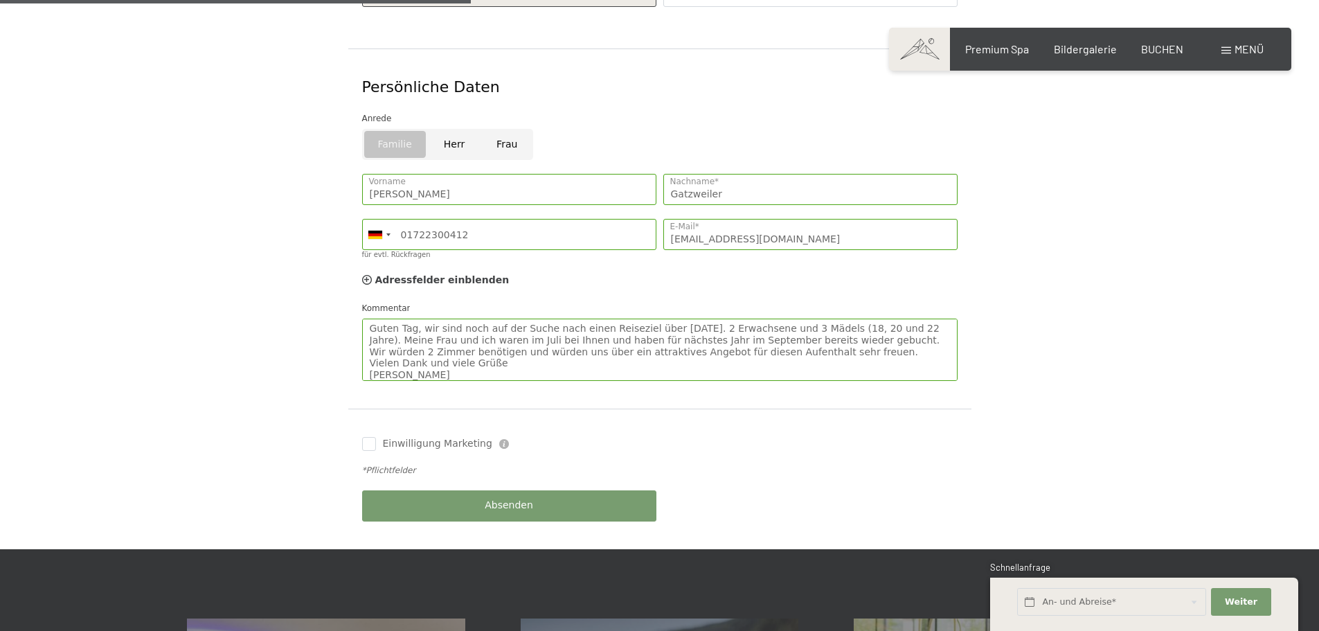
scroll to position [462, 0]
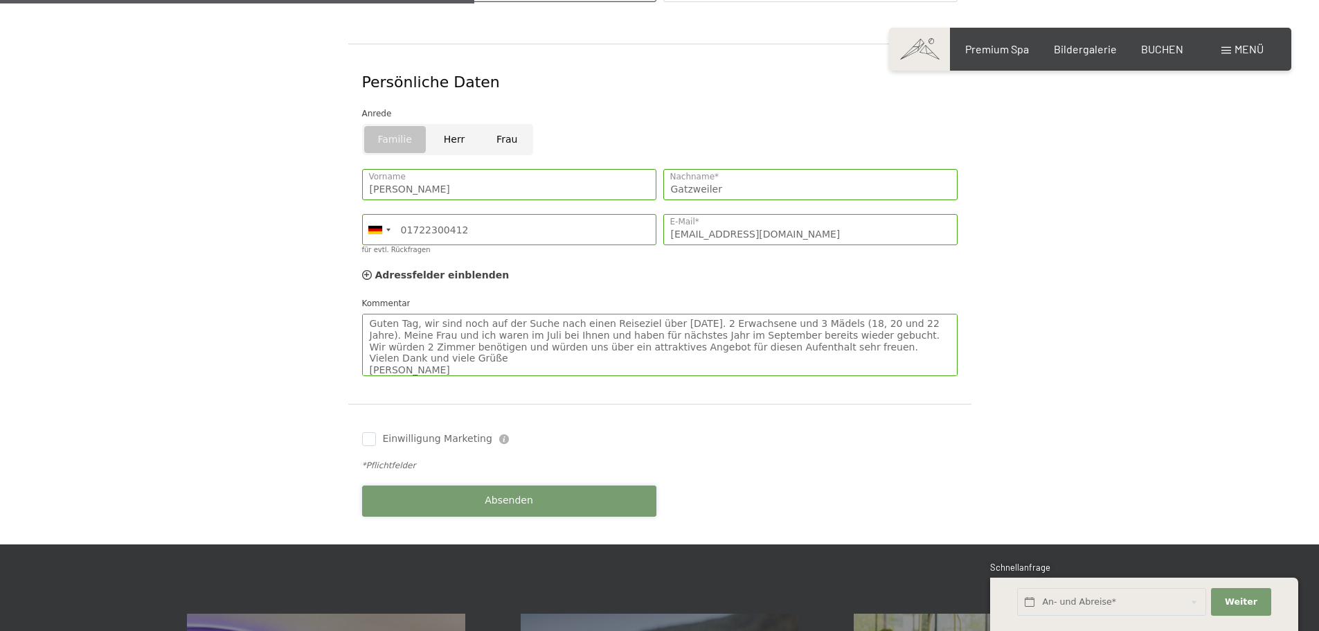
click at [479, 485] on button "Absenden" at bounding box center [509, 500] width 294 height 31
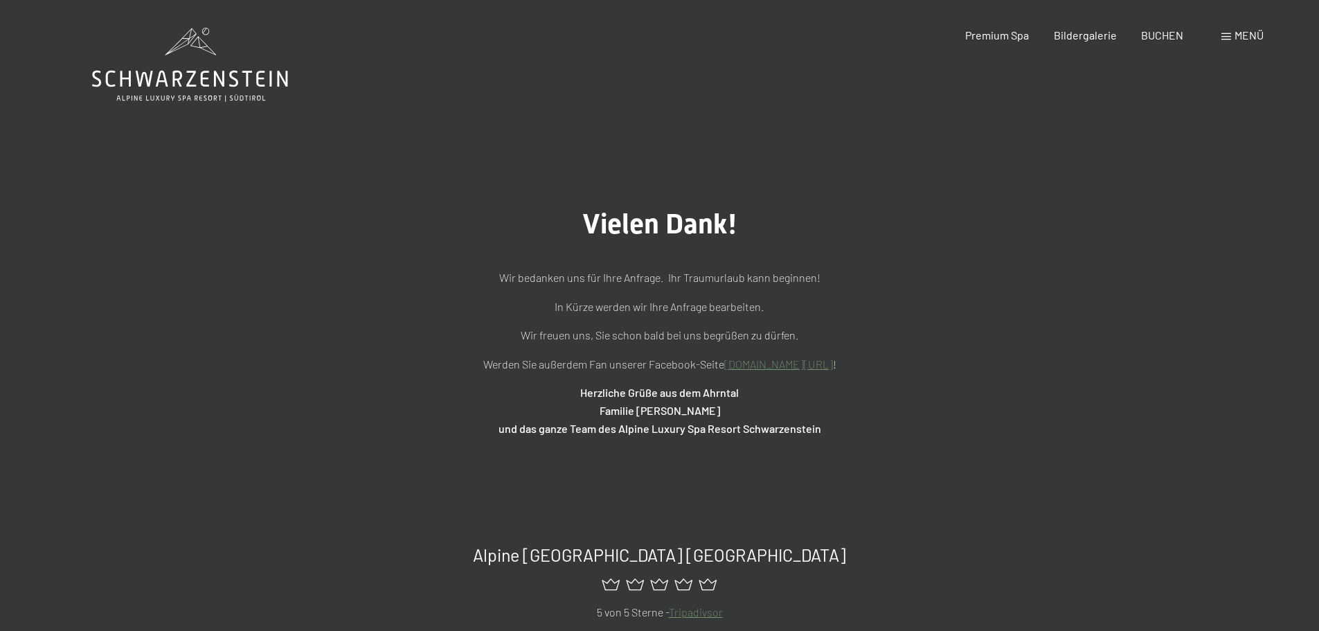
click at [376, 210] on h1 "Vielen Dank!" at bounding box center [660, 224] width 692 height 33
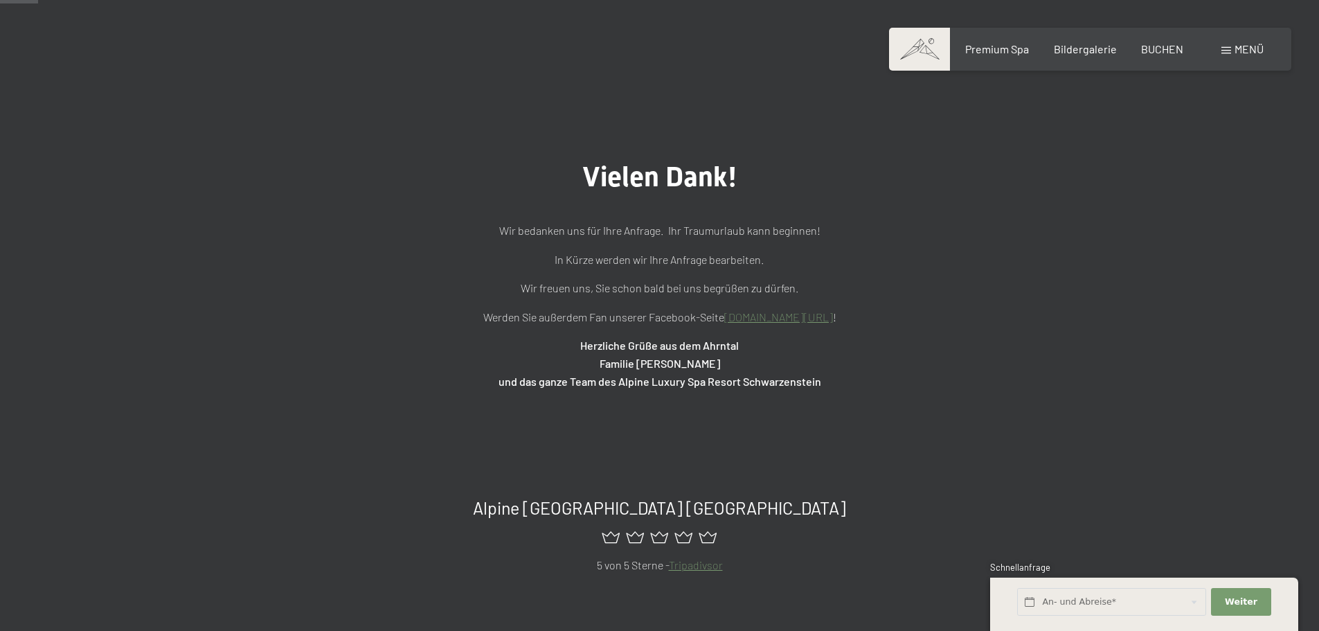
scroll to position [69, 0]
